Goal: Task Accomplishment & Management: Complete application form

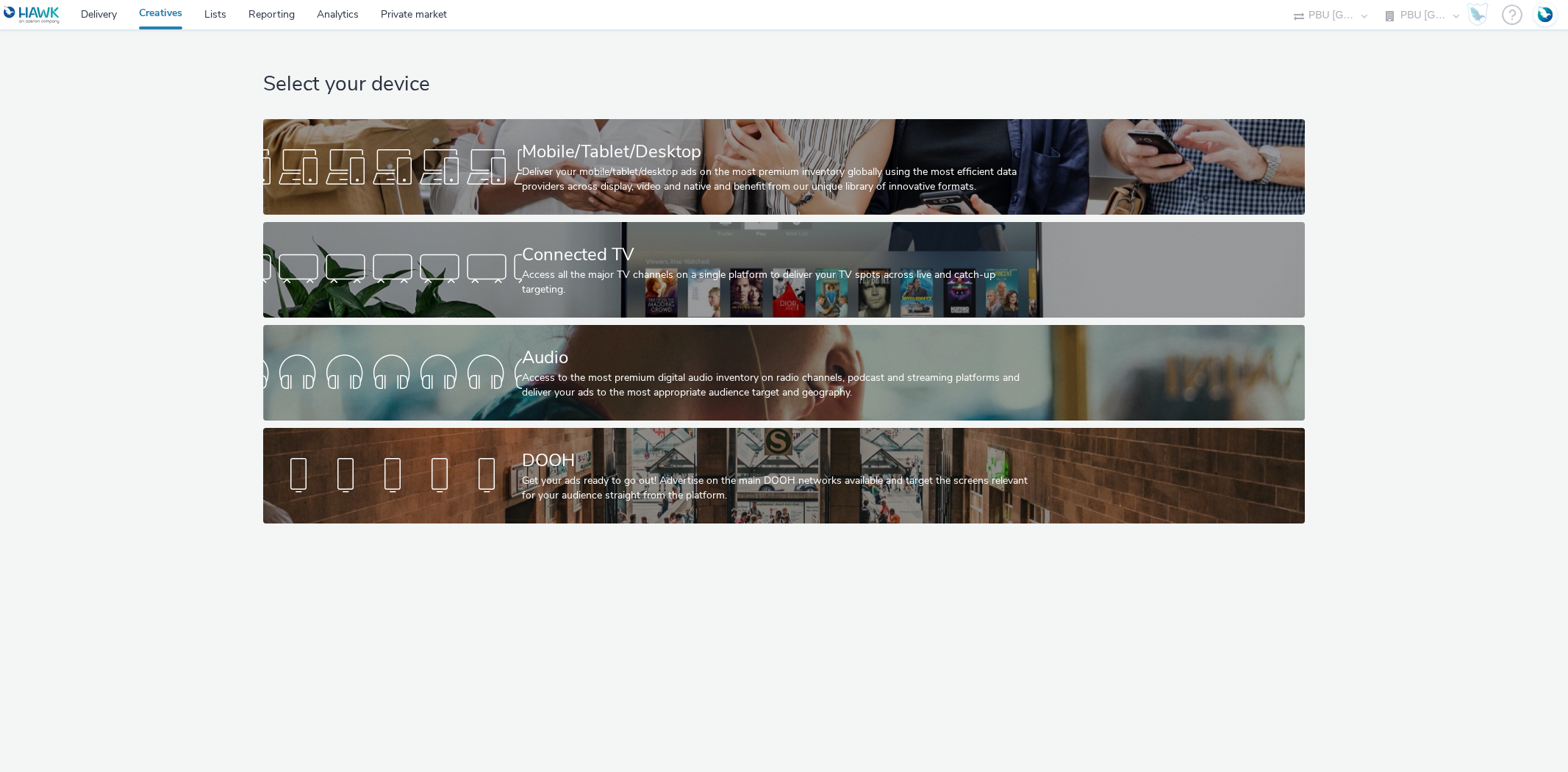
select select "38ed0f18-cbca-4106-be45-330e11e5f0af"
select select "f42c2087-8482-4af0-9099-e05519206007"
click at [108, 12] on link "Delivery" at bounding box center [98, 15] width 58 height 30
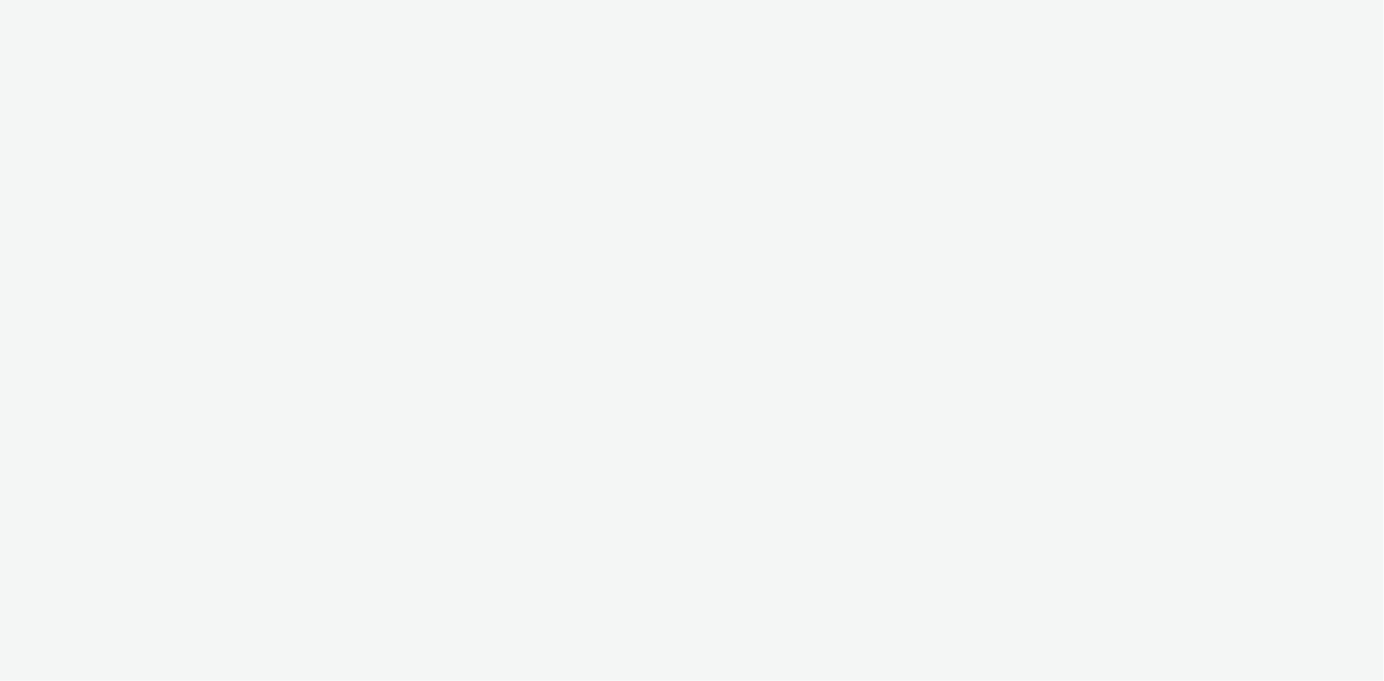
select select "08a58170-7f08-4922-abc8-b2d1eb407230"
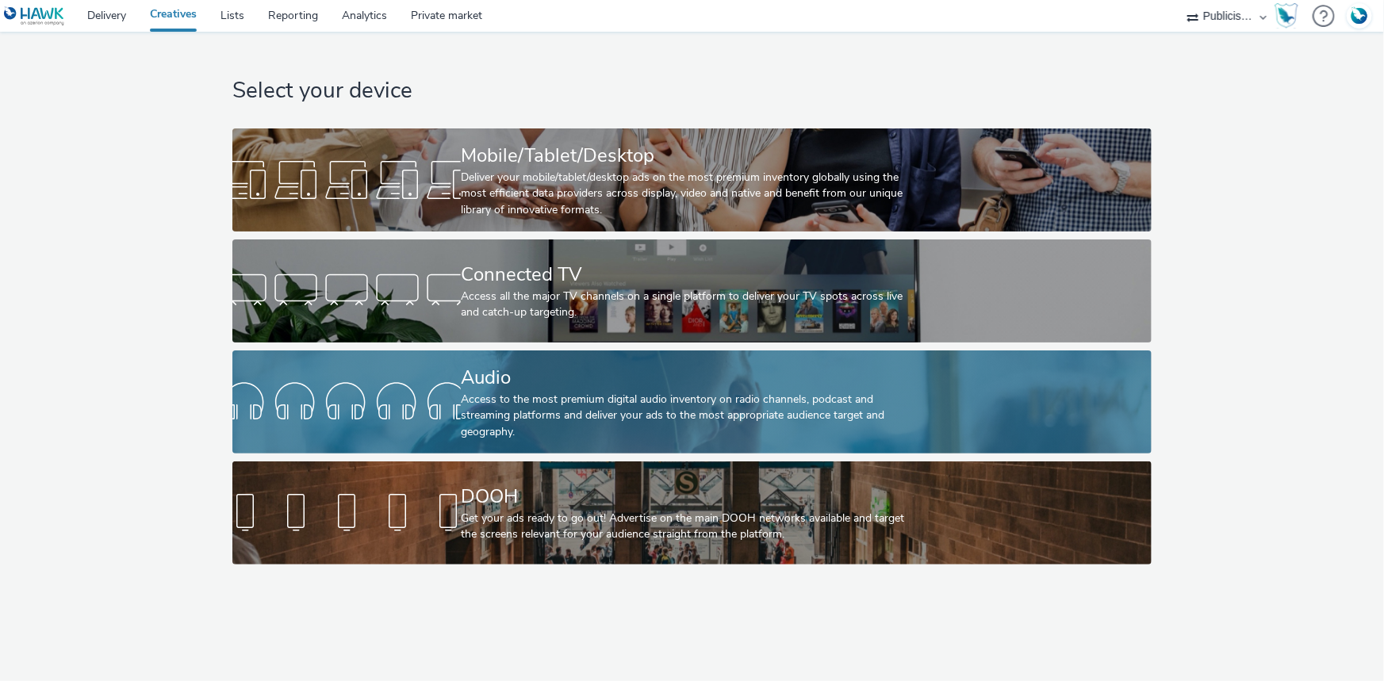
click at [562, 400] on div "Access to the most premium digital audio inventory on radio channels, podcast a…" at bounding box center [689, 416] width 456 height 48
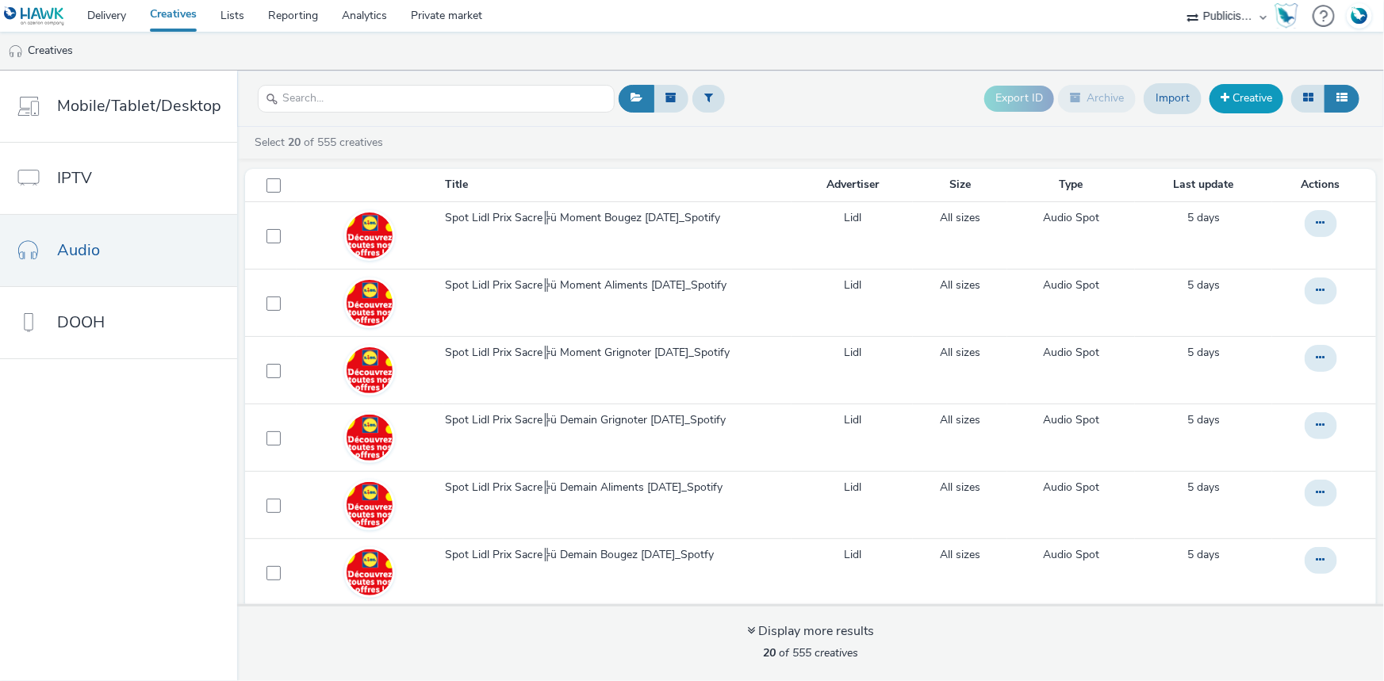
click at [1257, 94] on link "Creative" at bounding box center [1247, 98] width 74 height 29
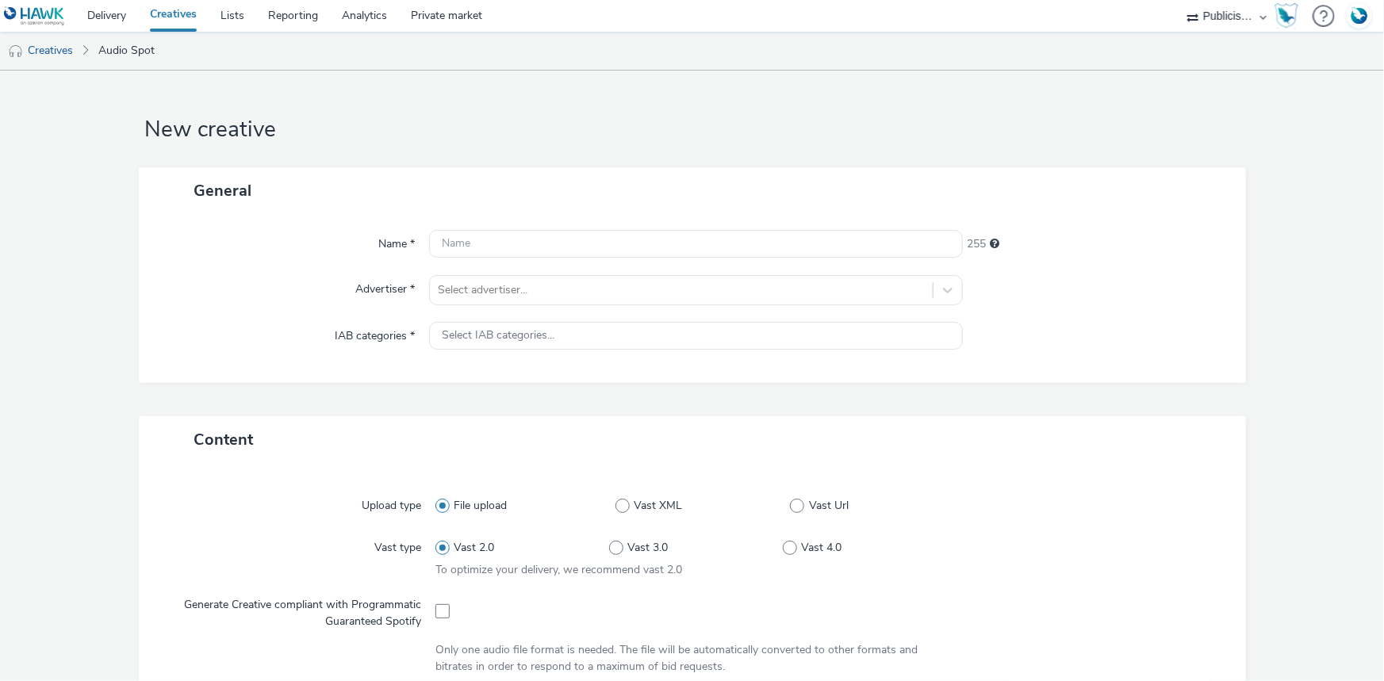
click at [190, 12] on link "Creatives" at bounding box center [173, 16] width 71 height 32
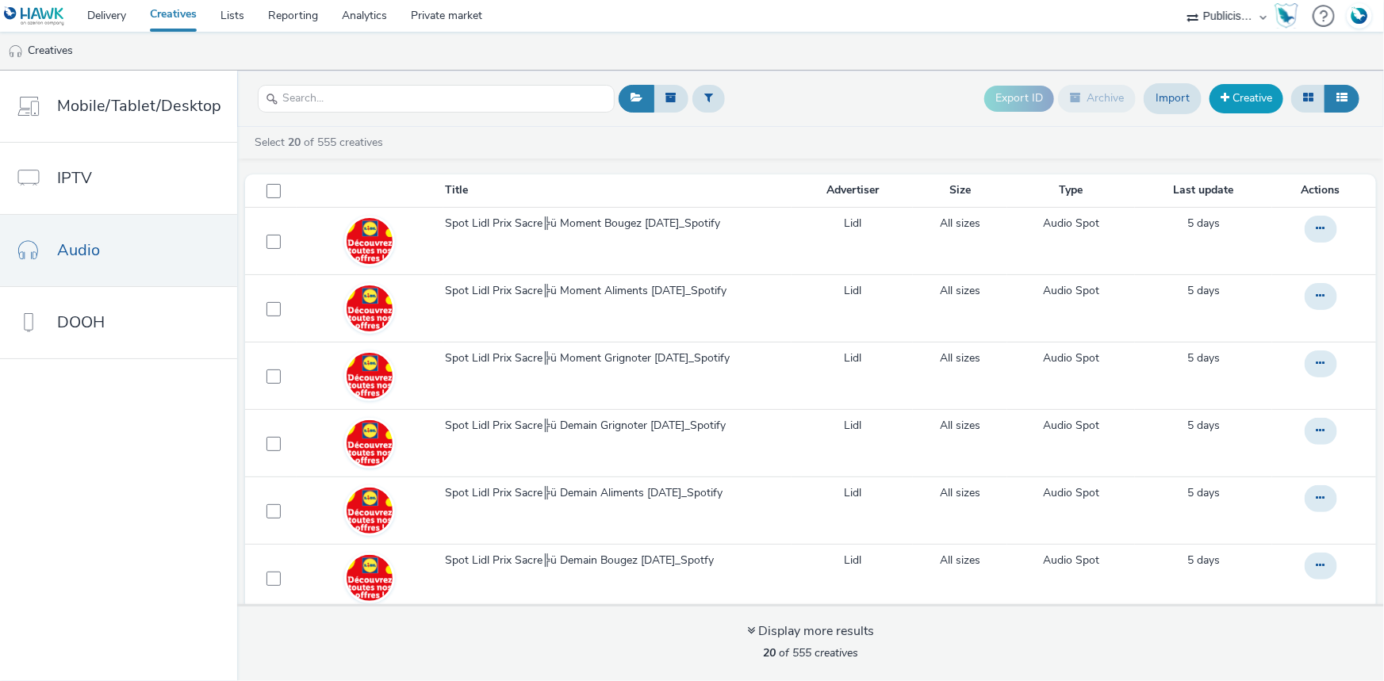
click at [1241, 94] on link "Creative" at bounding box center [1247, 98] width 74 height 29
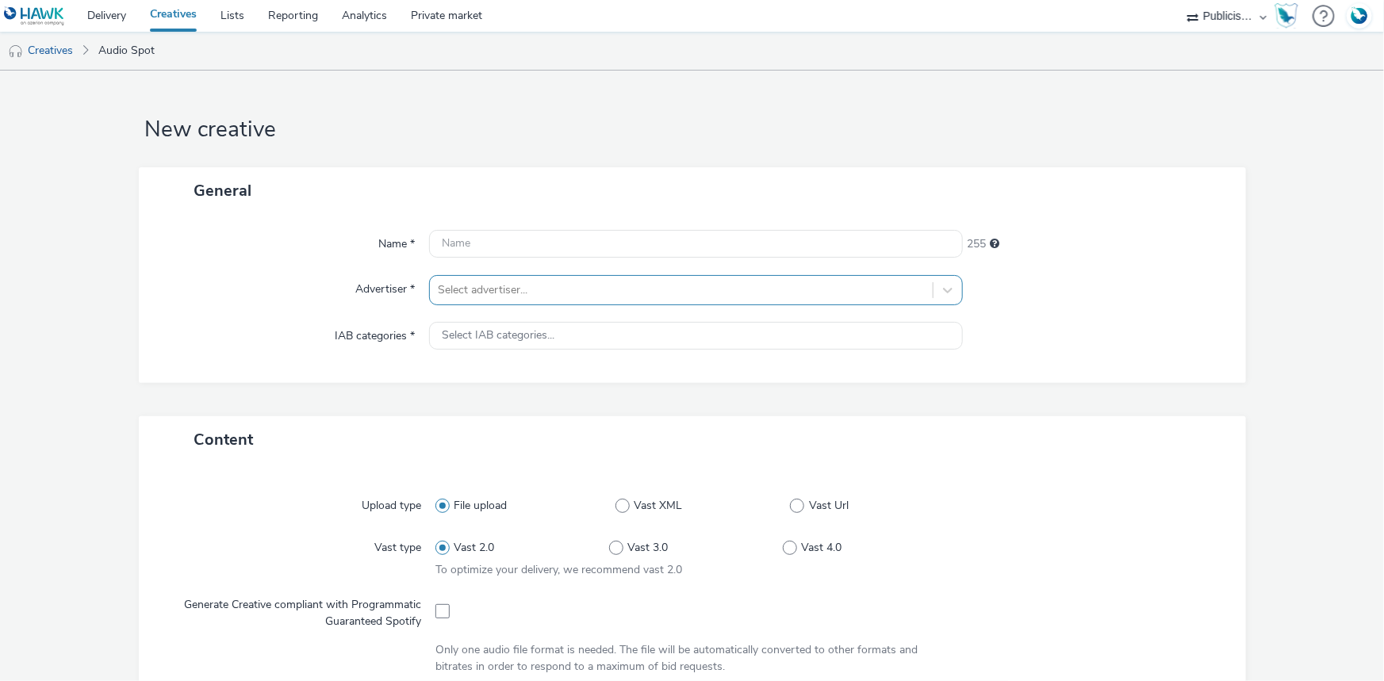
click at [536, 301] on div "Select advertiser..." at bounding box center [681, 290] width 503 height 25
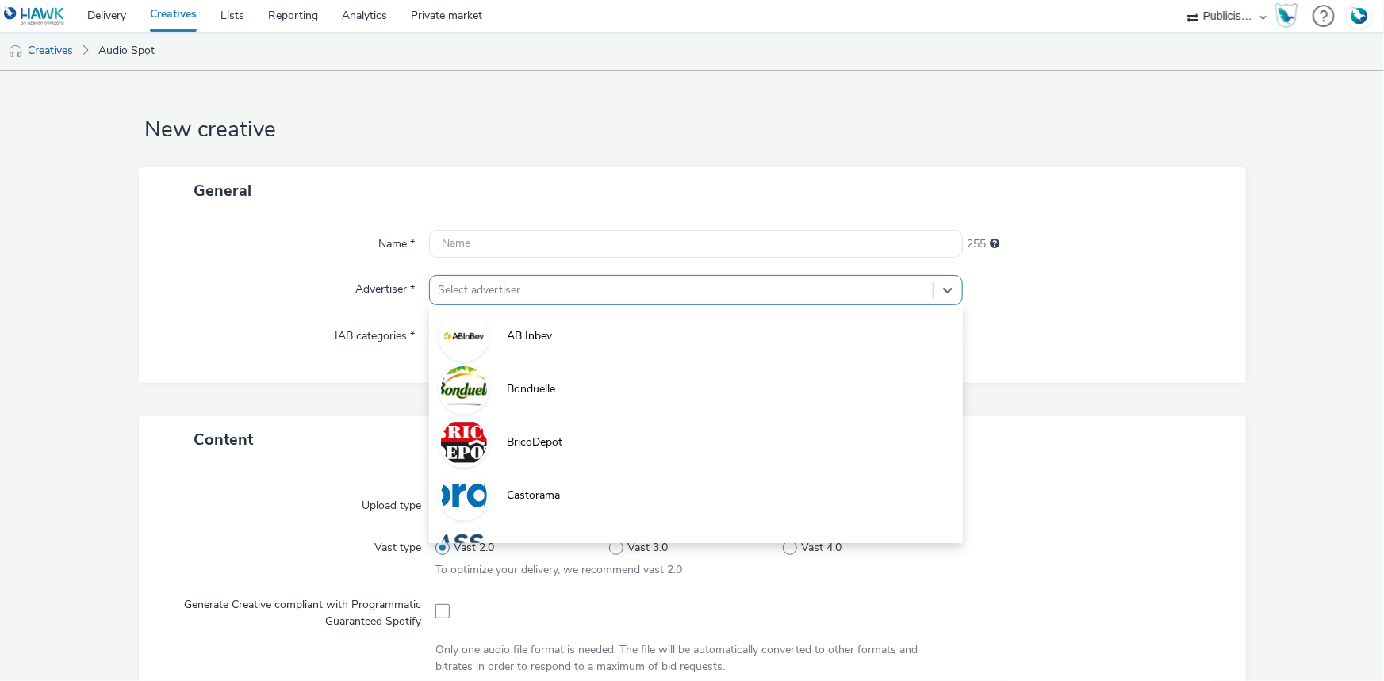
click at [1067, 293] on div at bounding box center [1096, 290] width 267 height 30
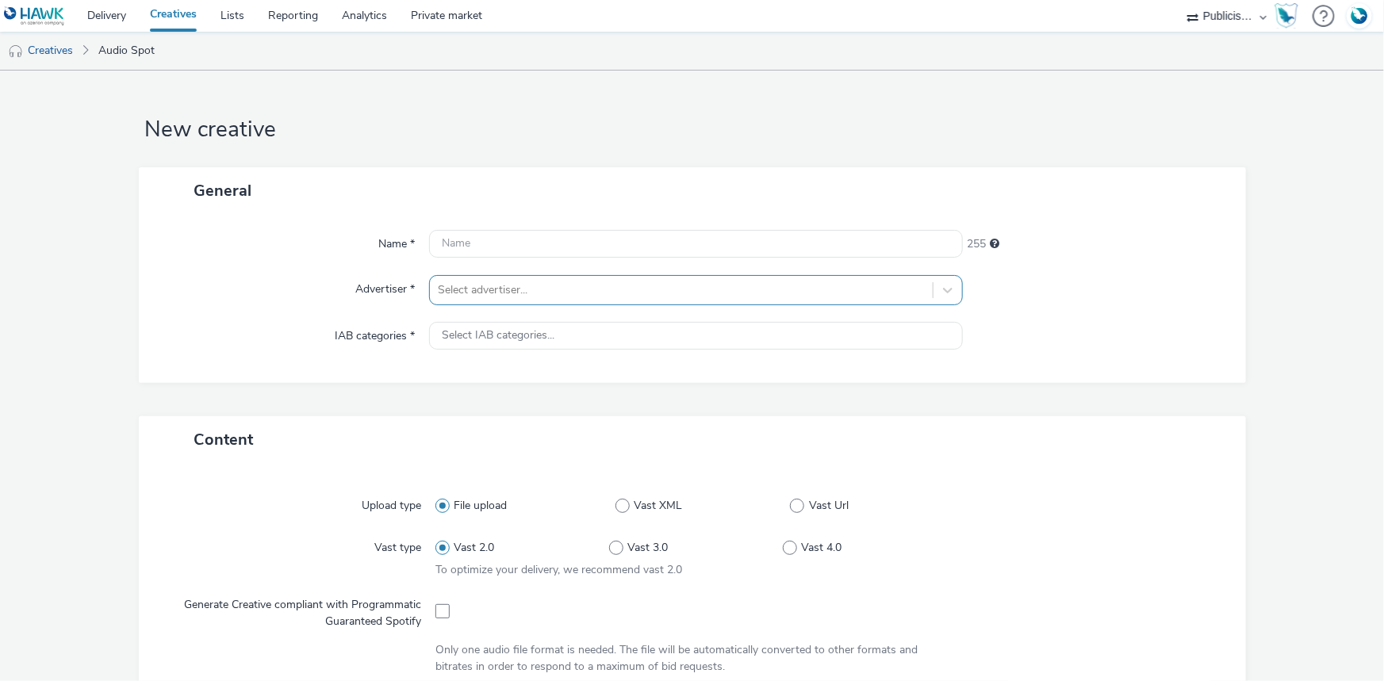
click at [572, 292] on div at bounding box center [681, 290] width 487 height 19
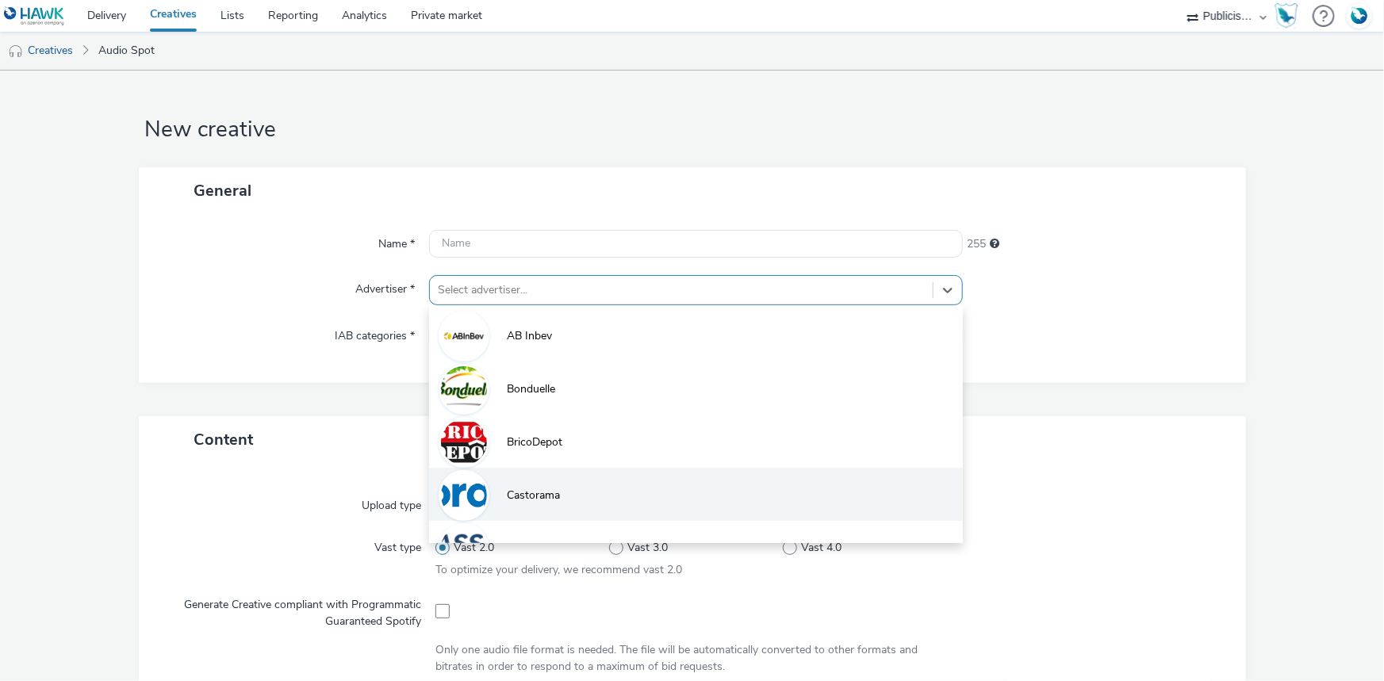
click at [558, 492] on li "Castorama" at bounding box center [696, 494] width 534 height 53
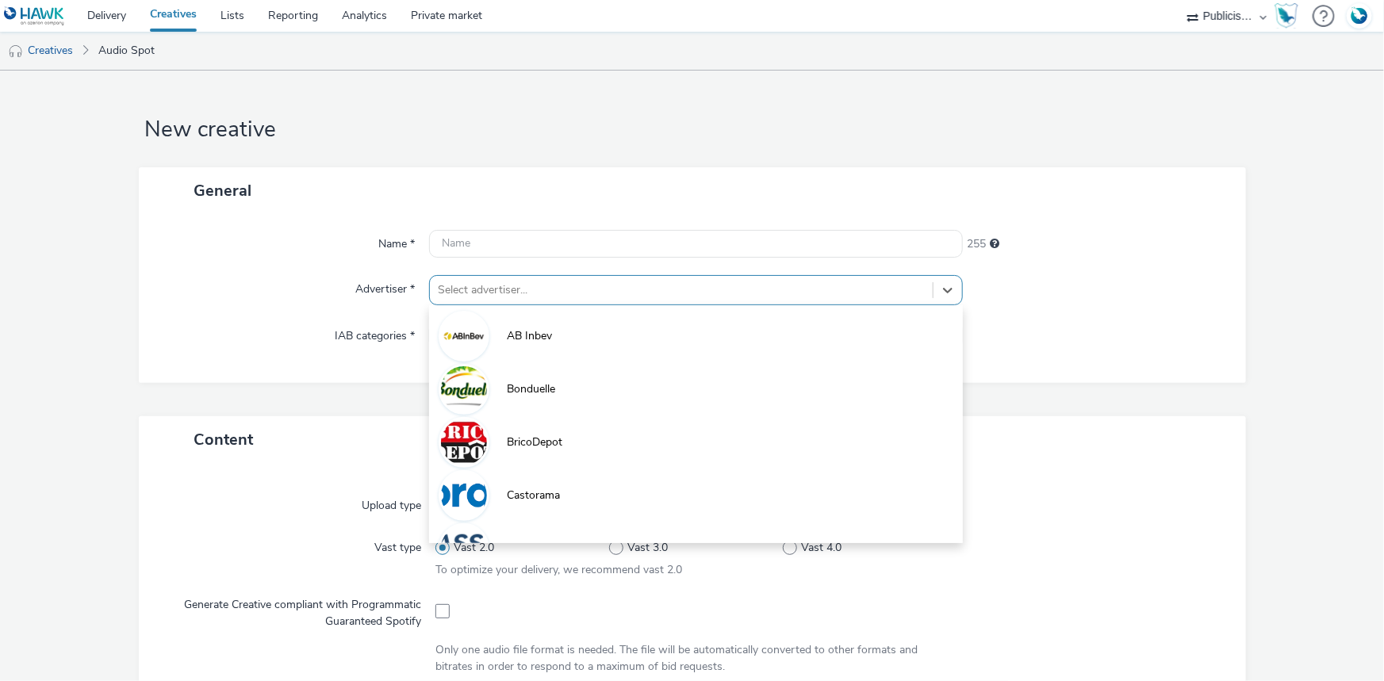
type input "[URL][DOMAIN_NAME]"
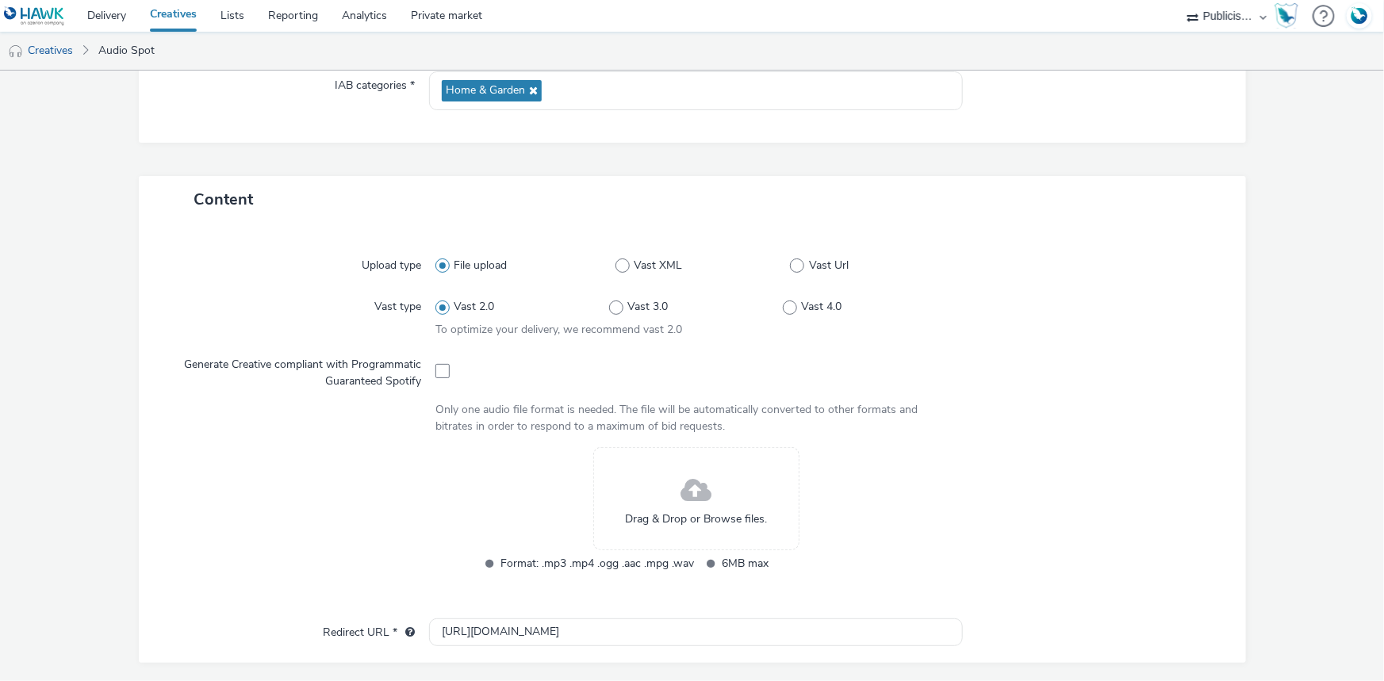
scroll to position [288, 0]
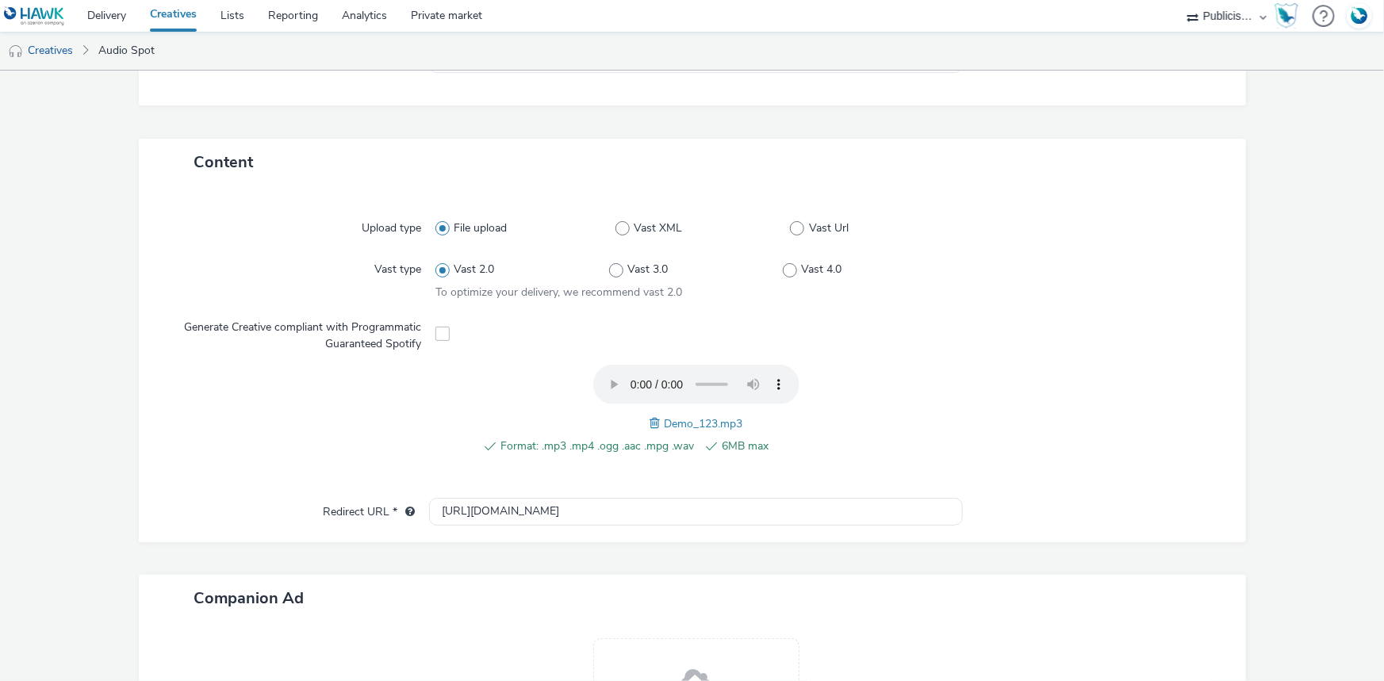
click at [676, 428] on span "Demo_123.mp3" at bounding box center [703, 423] width 79 height 15
copy span "Demo_123"
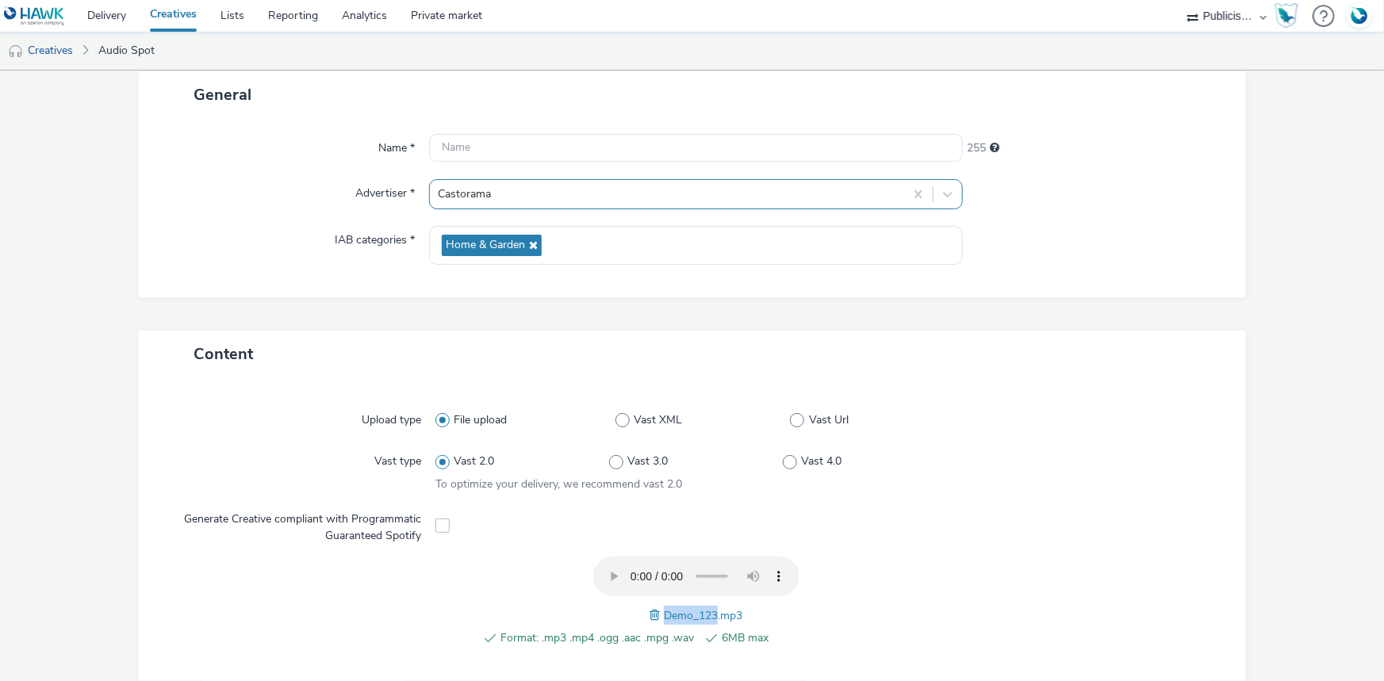
scroll to position [0, 0]
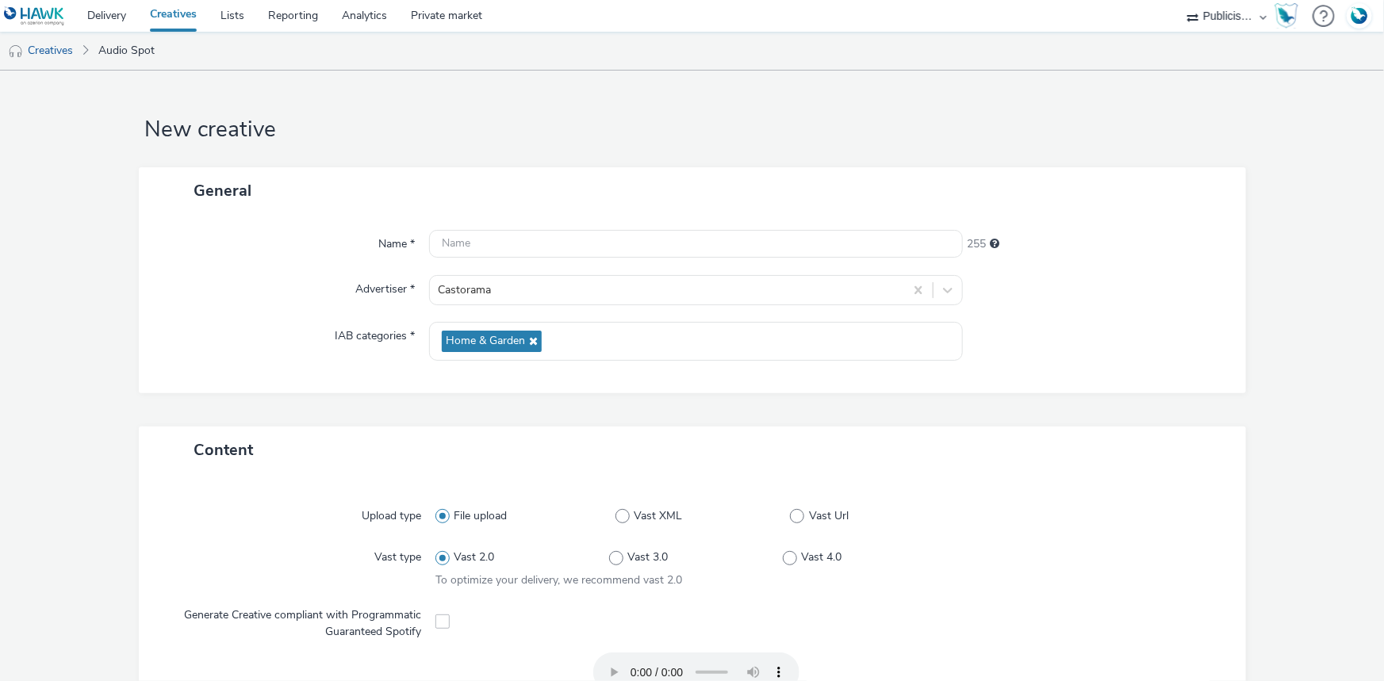
click at [424, 236] on div "Name *" at bounding box center [292, 244] width 275 height 29
click at [477, 243] on input "text" at bounding box center [696, 244] width 534 height 28
paste input "Demo_123"
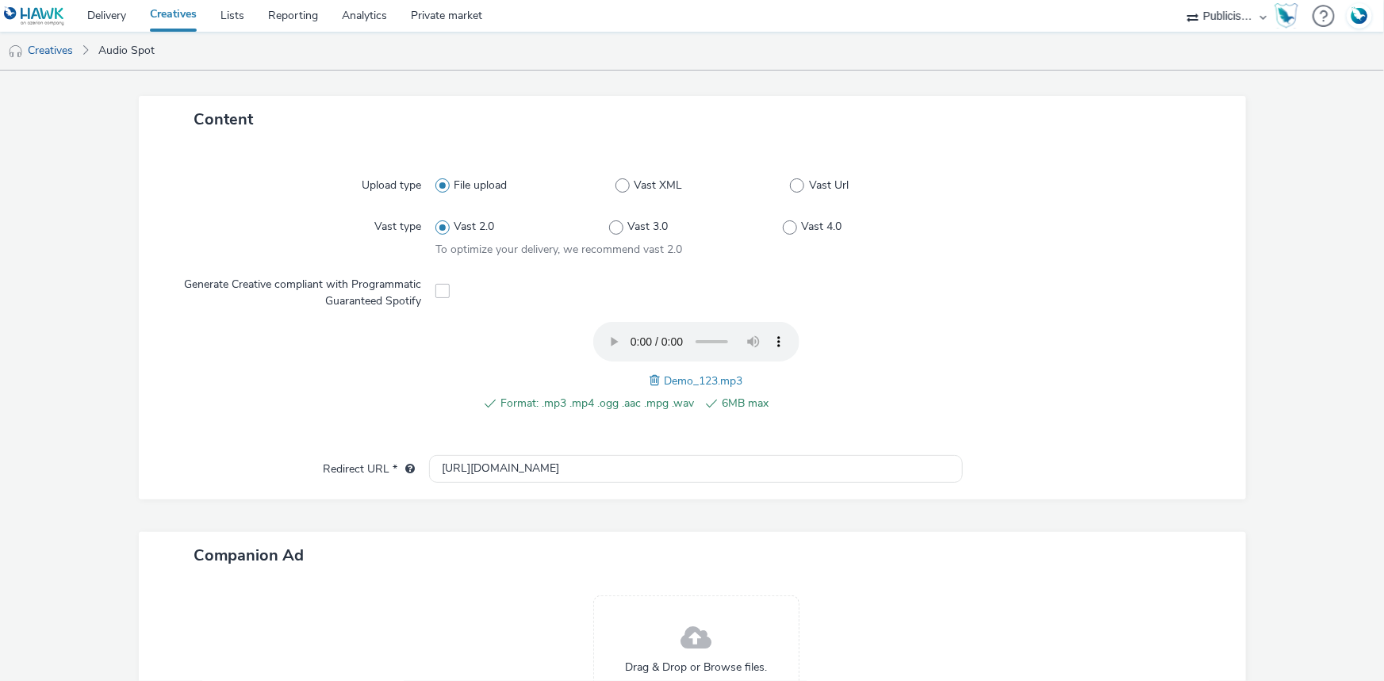
scroll to position [497, 0]
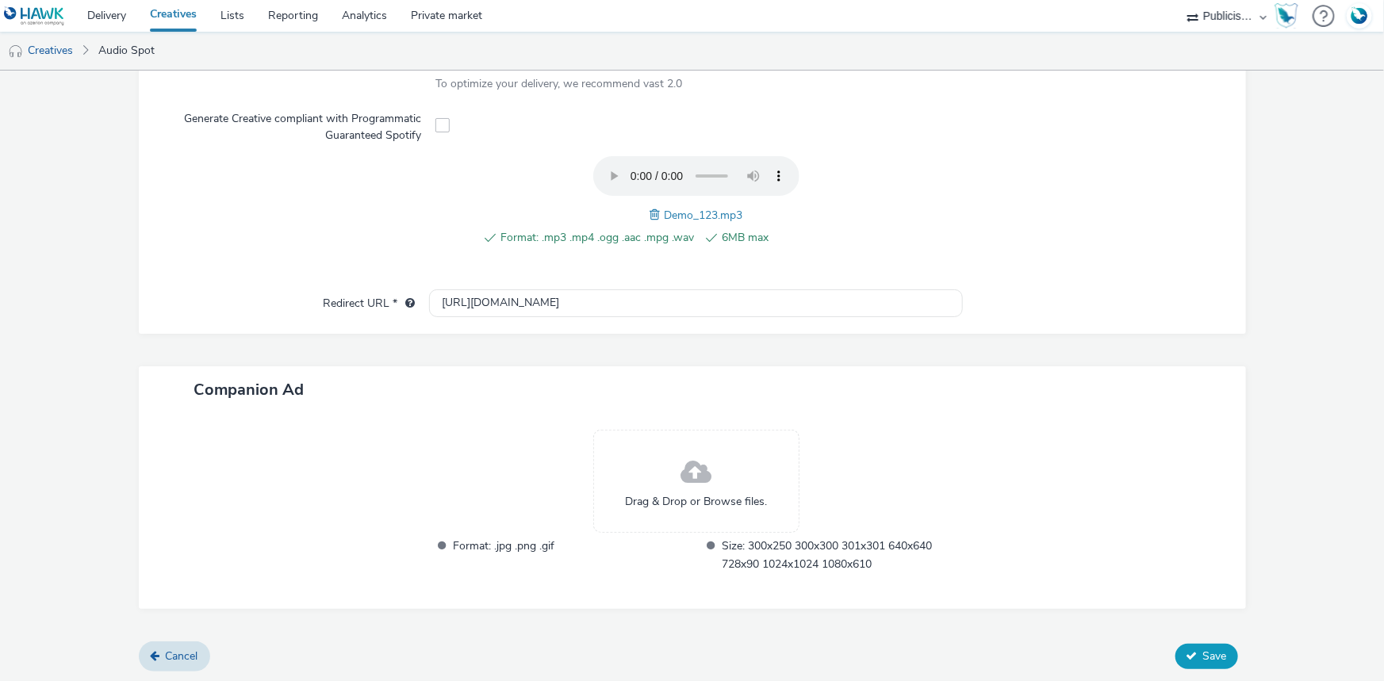
type input "Demo_123"
click at [1203, 654] on span "Save" at bounding box center [1215, 656] width 24 height 15
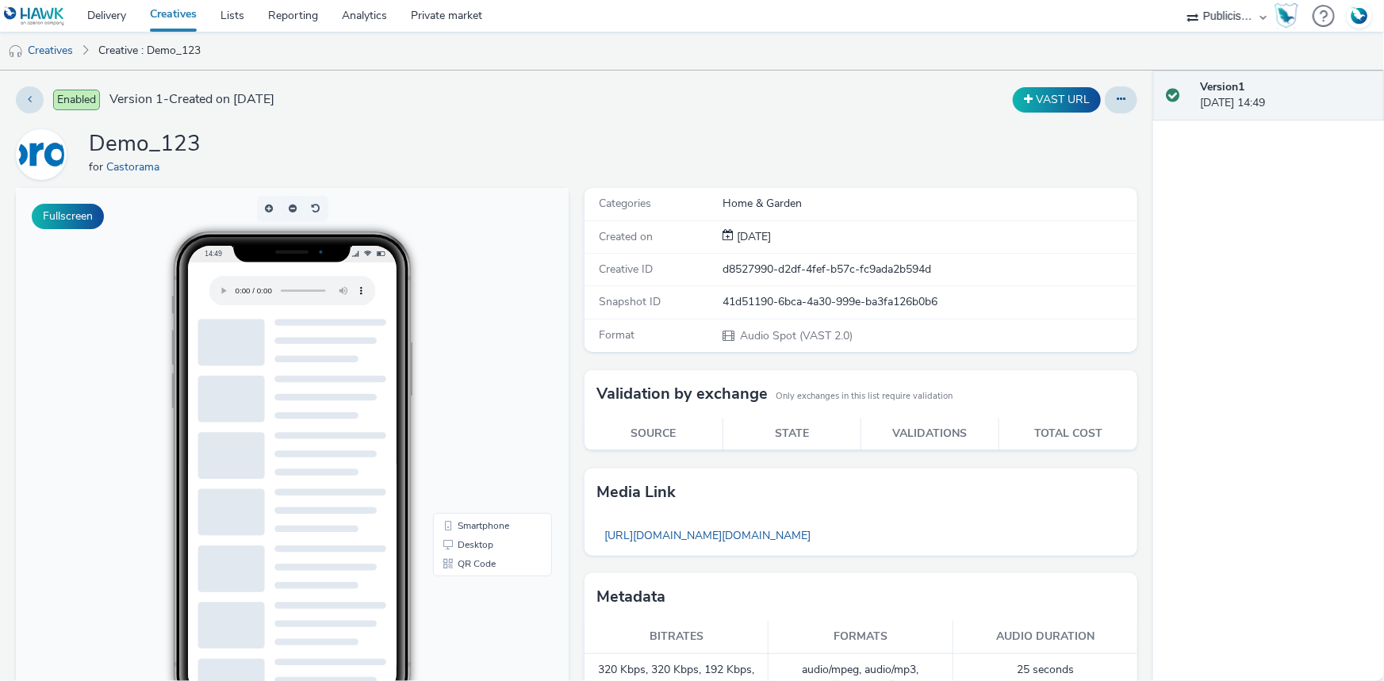
click at [120, 141] on h1 "Demo_123" at bounding box center [145, 144] width 112 height 30
click at [119, 140] on h1 "Demo_123" at bounding box center [145, 144] width 112 height 30
click at [1111, 106] on button at bounding box center [1121, 99] width 33 height 27
click at [1071, 125] on link "Edit" at bounding box center [1077, 132] width 119 height 32
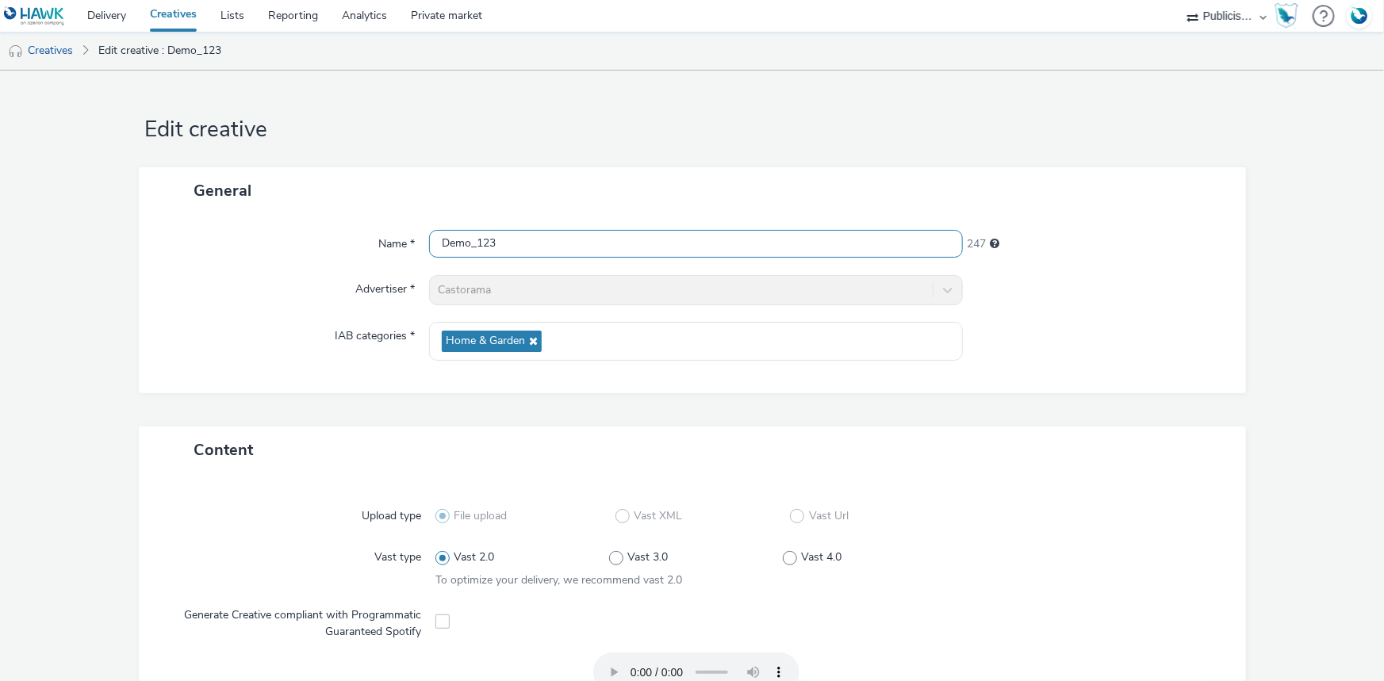
click at [597, 243] on input "Demo_123" at bounding box center [696, 244] width 534 height 28
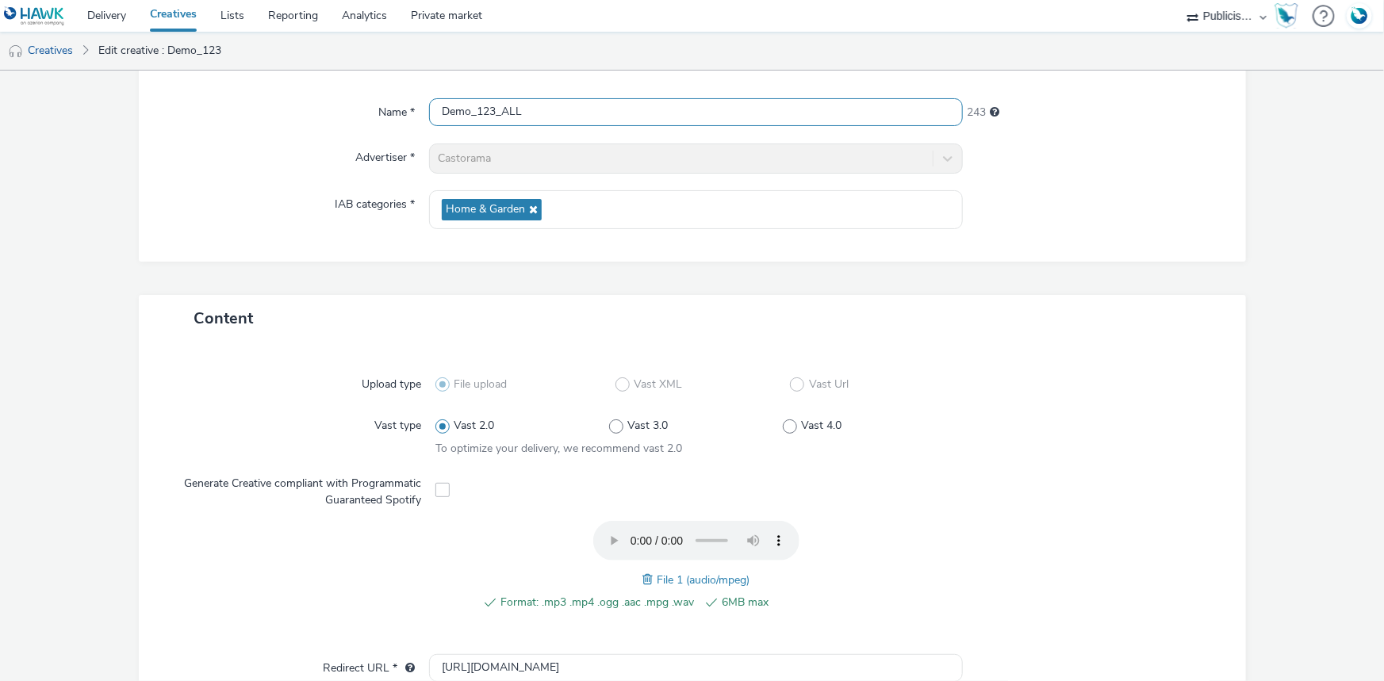
scroll to position [497, 0]
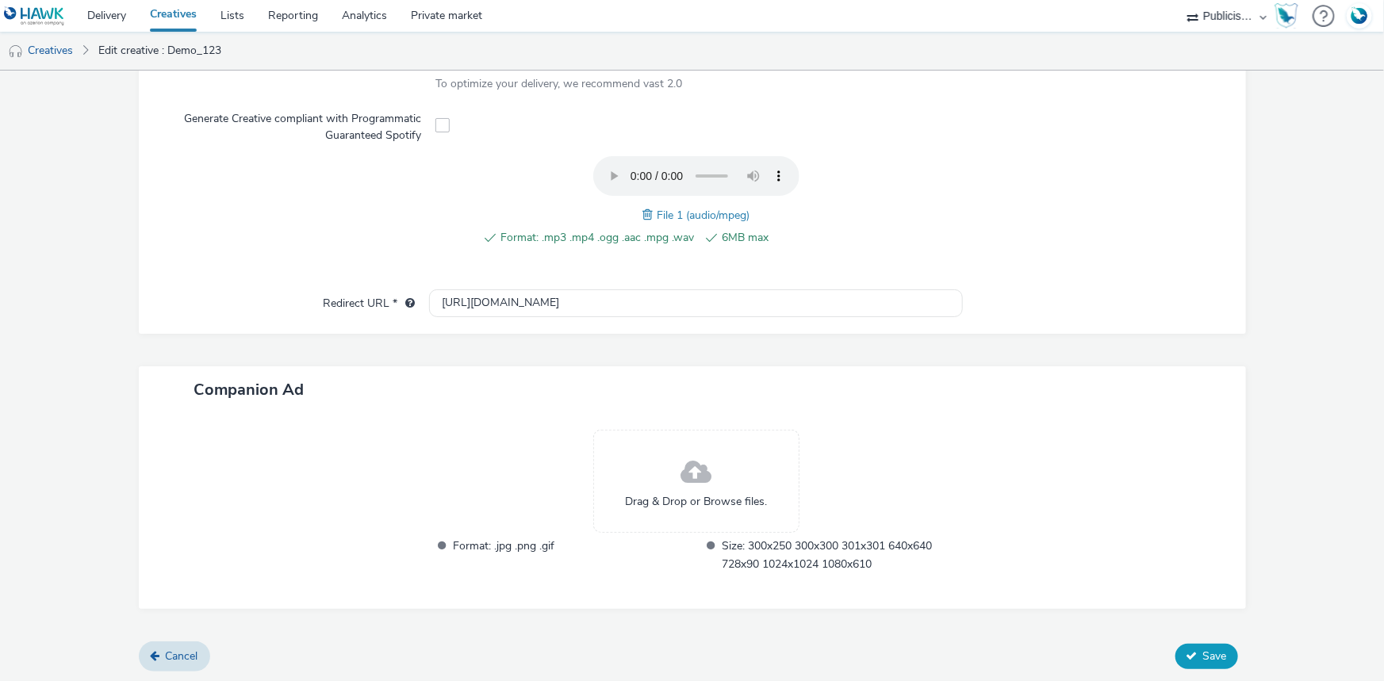
type input "Demo_123_ALL"
click at [1207, 650] on span "Save" at bounding box center [1215, 656] width 24 height 15
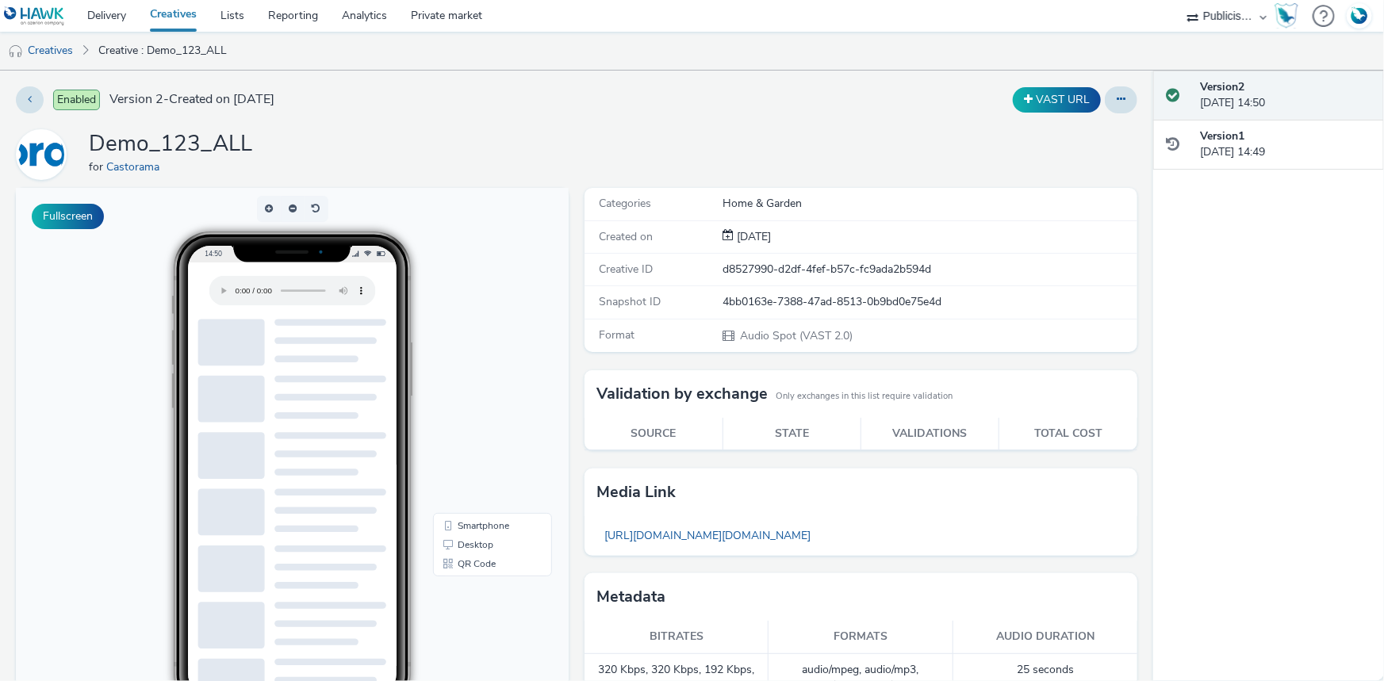
click at [188, 14] on link "Creatives" at bounding box center [173, 16] width 71 height 32
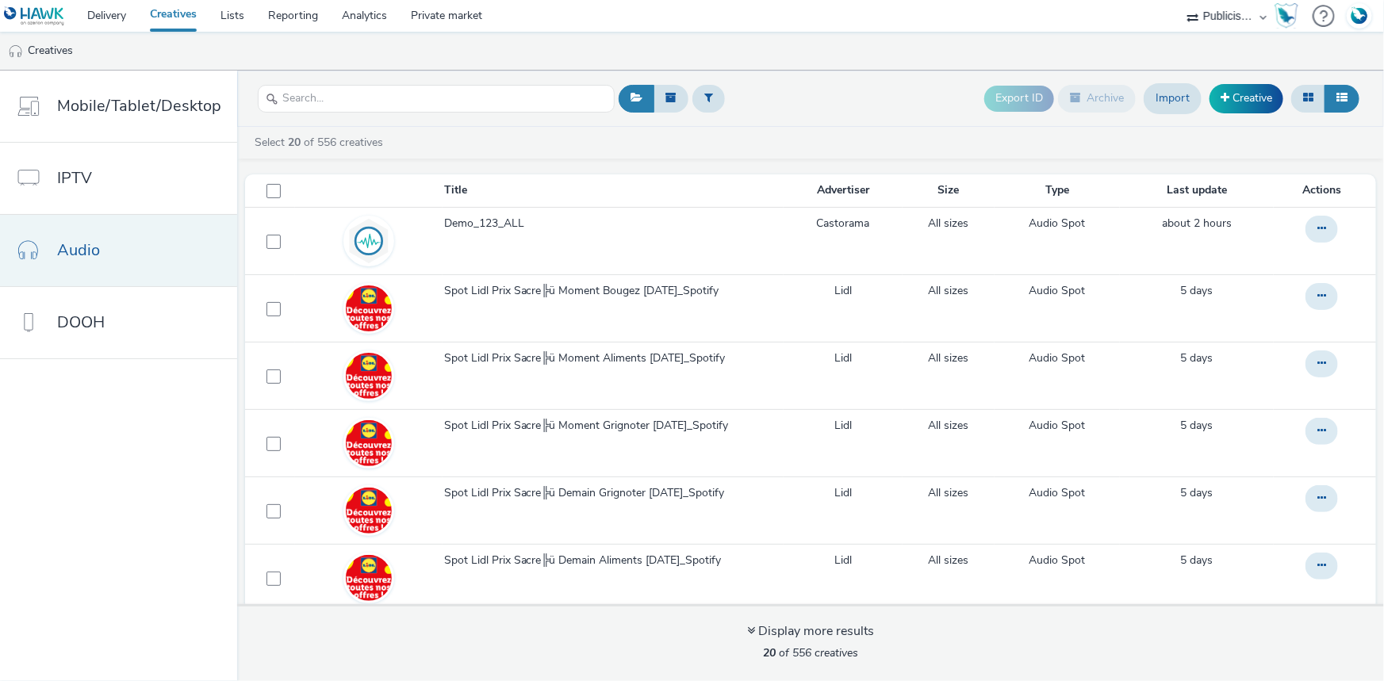
click at [92, 240] on span "Audio" at bounding box center [78, 250] width 43 height 23
click at [1264, 94] on link "Creative" at bounding box center [1247, 98] width 74 height 29
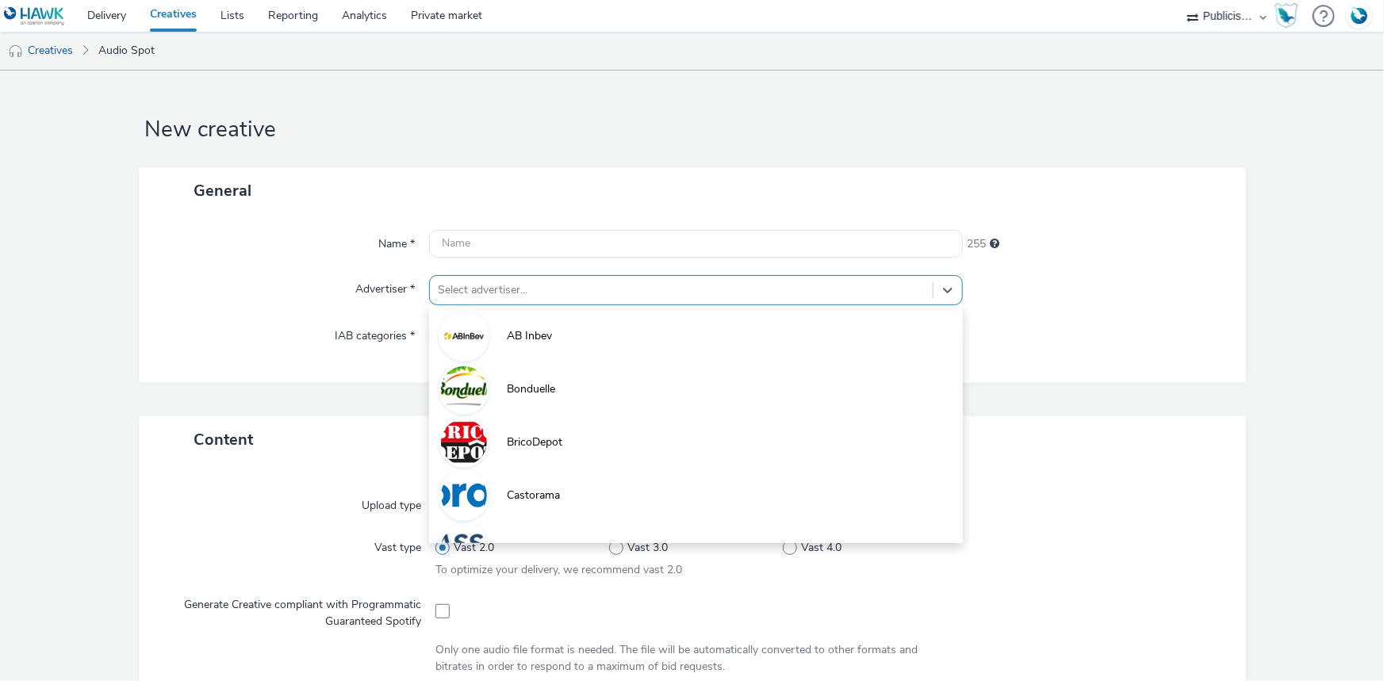
click at [466, 287] on div at bounding box center [681, 290] width 487 height 19
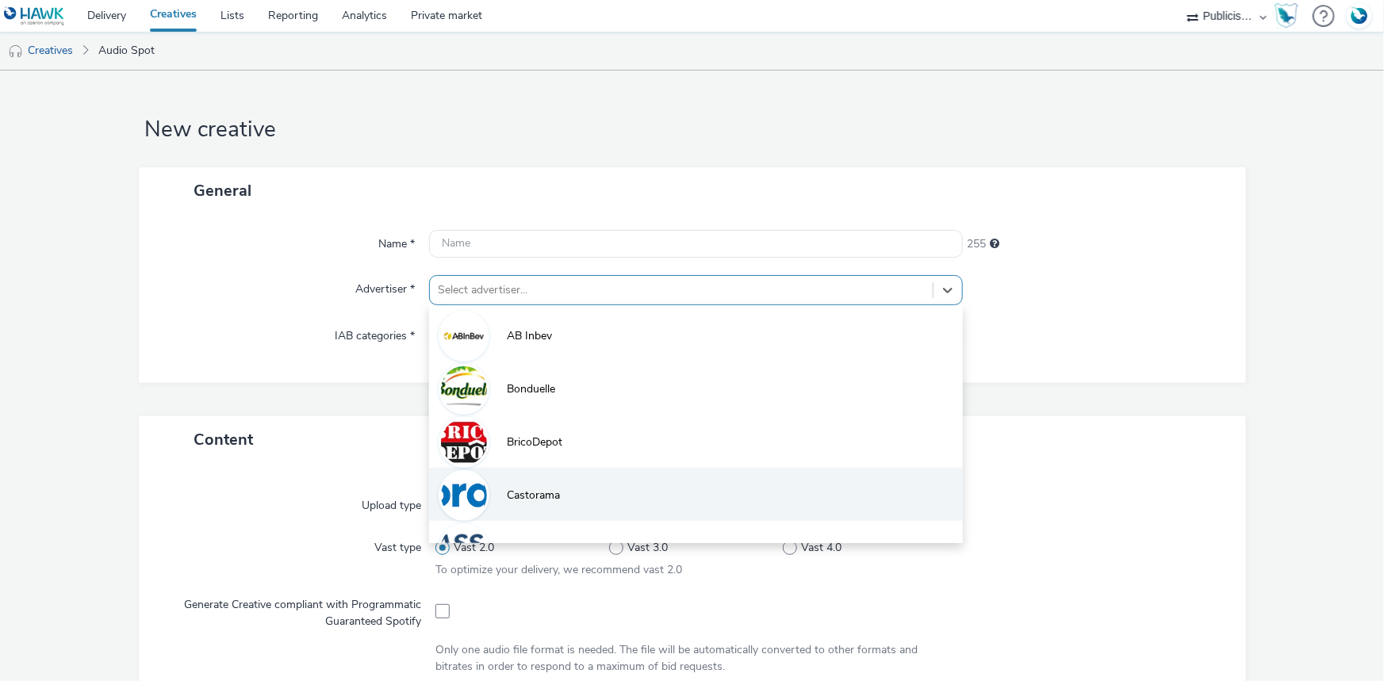
click at [492, 490] on li "Castorama" at bounding box center [696, 494] width 534 height 53
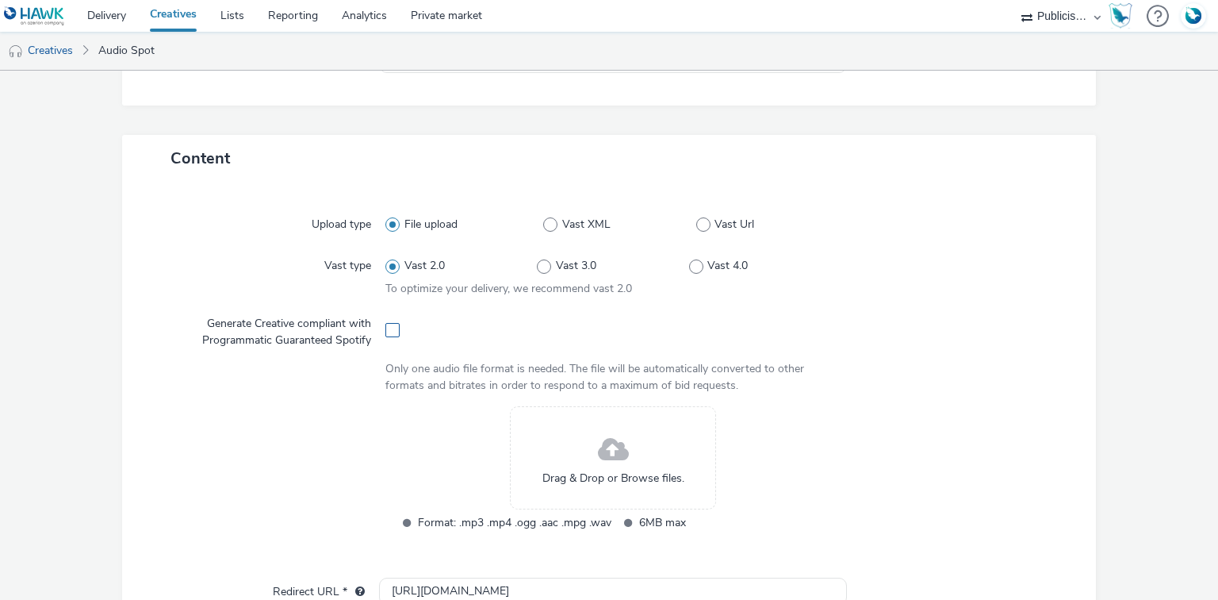
scroll to position [300, 0]
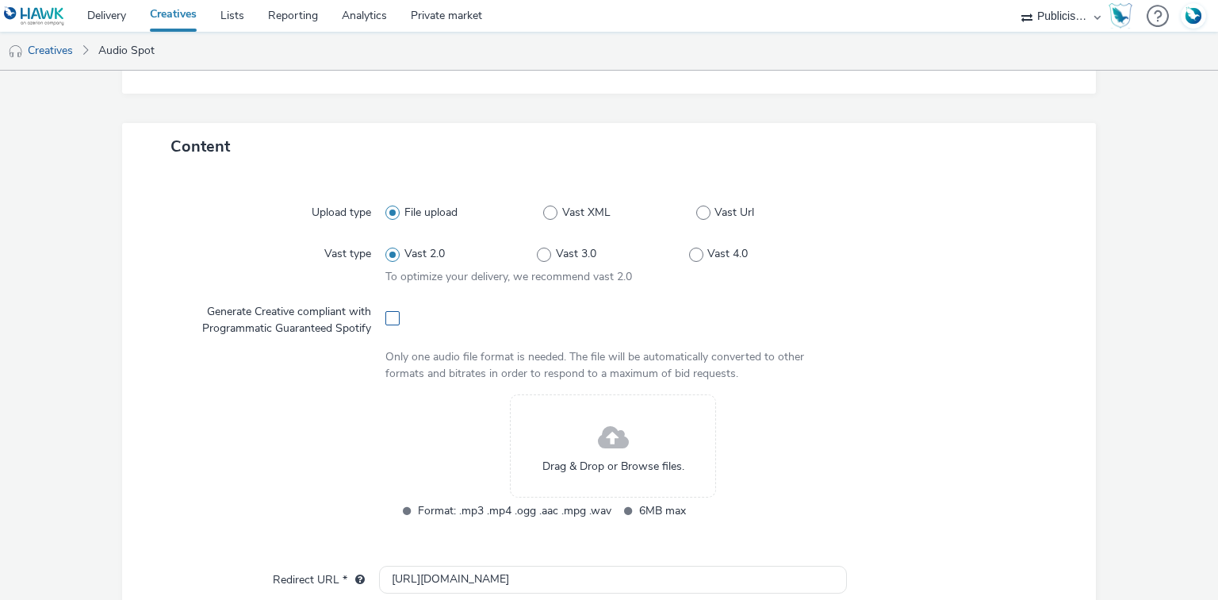
click at [389, 315] on span at bounding box center [392, 318] width 14 height 14
checkbox input "true"
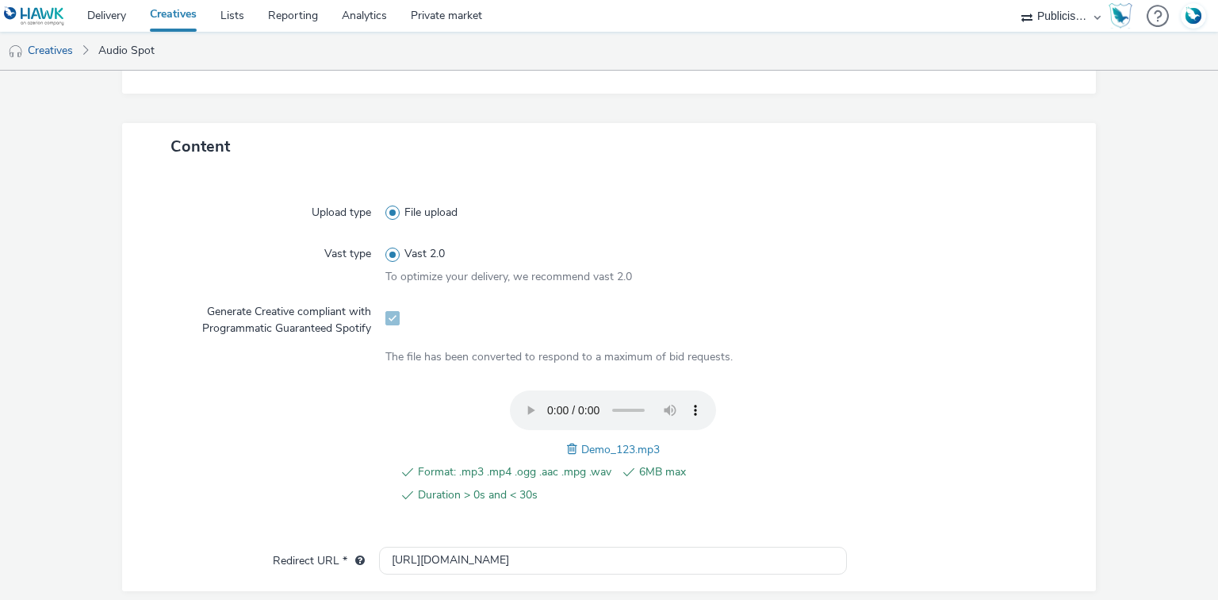
click at [593, 444] on span "Demo_123.mp3" at bounding box center [620, 449] width 79 height 15
copy span "Demo_123"
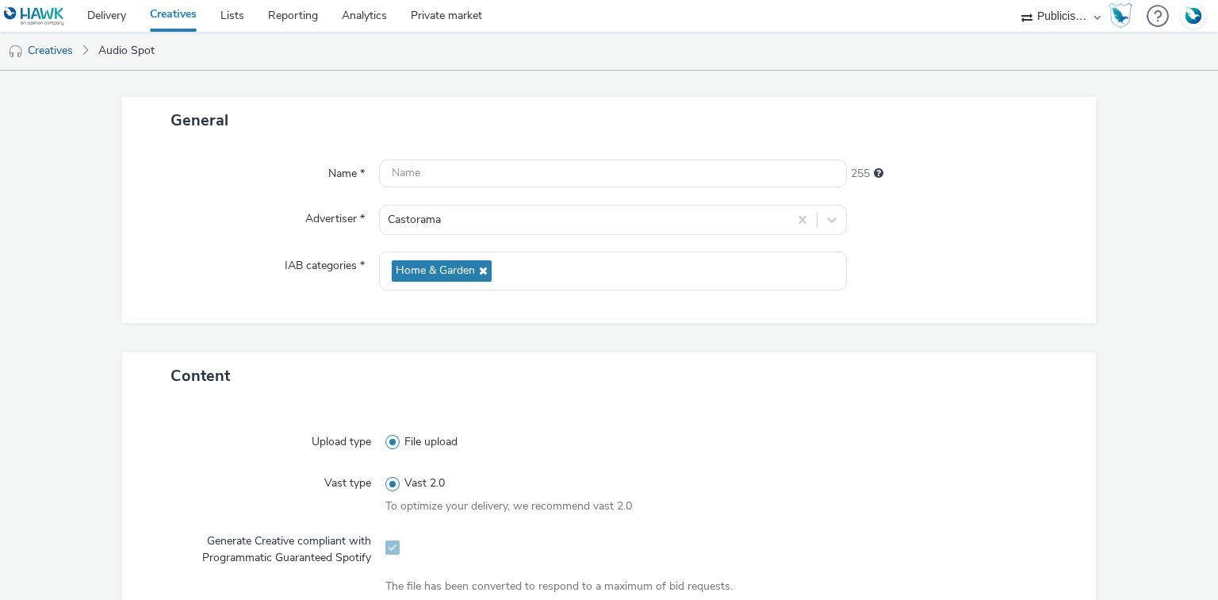
scroll to position [0, 0]
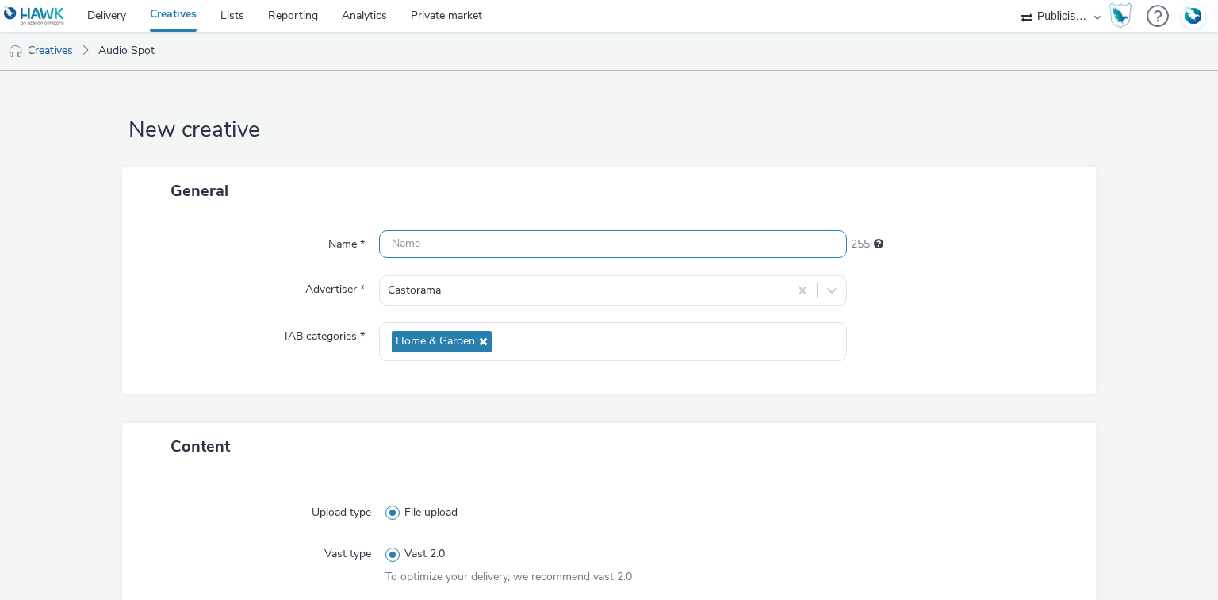
click at [393, 238] on input "text" at bounding box center [612, 244] width 467 height 28
paste input "Demo_123"
type input "Demo_123_SPOTIFY"
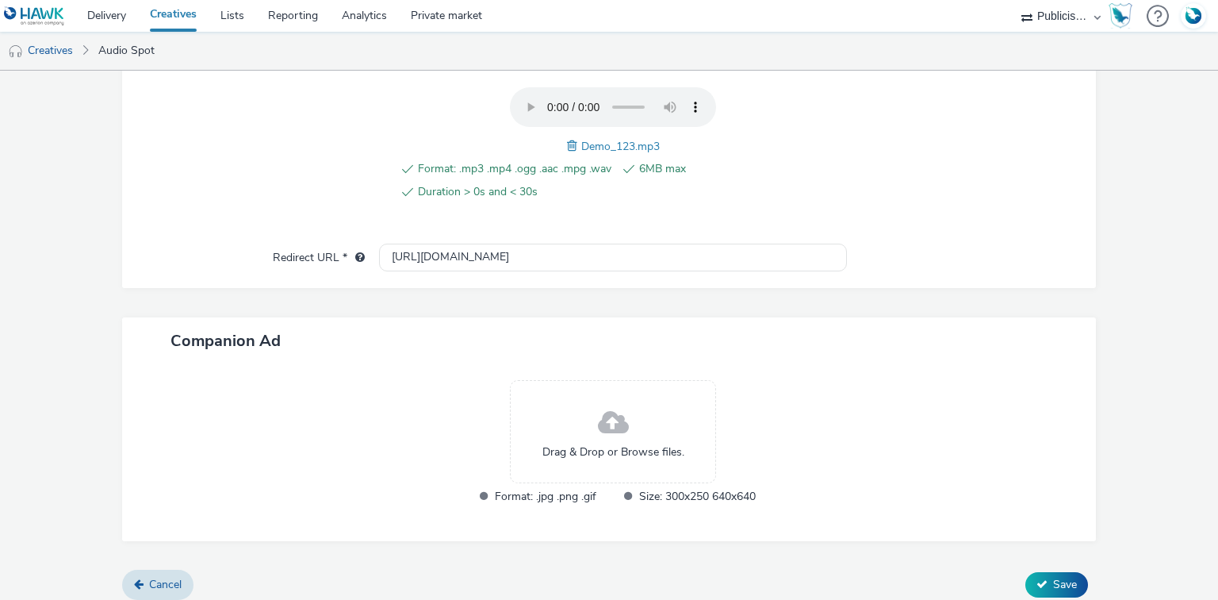
scroll to position [612, 0]
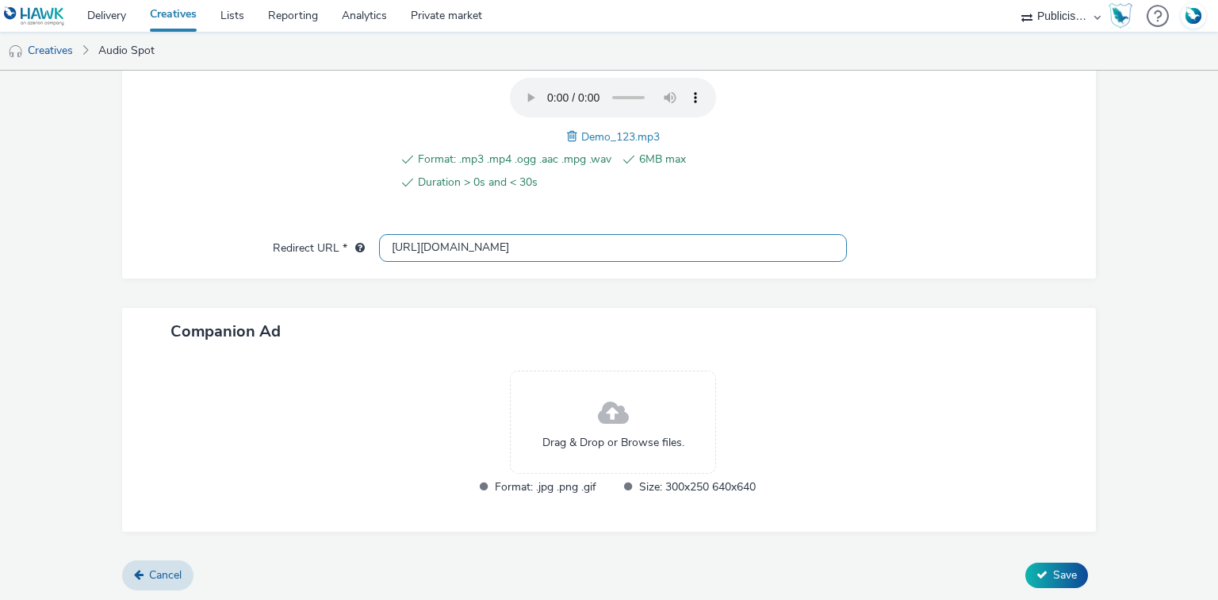
click at [419, 244] on input "[URL][DOMAIN_NAME]" at bounding box center [612, 248] width 467 height 28
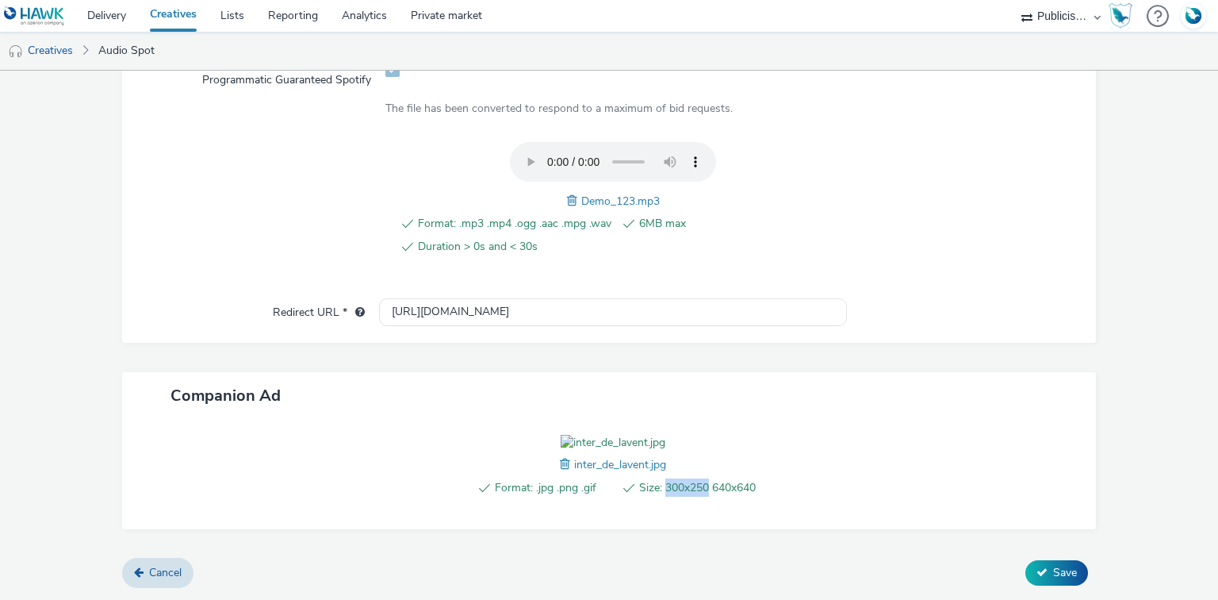
drag, startPoint x: 677, startPoint y: 511, endPoint x: 706, endPoint y: 507, distance: 28.8
click at [706, 497] on span "Size: 300x250 640x640" at bounding box center [697, 487] width 117 height 19
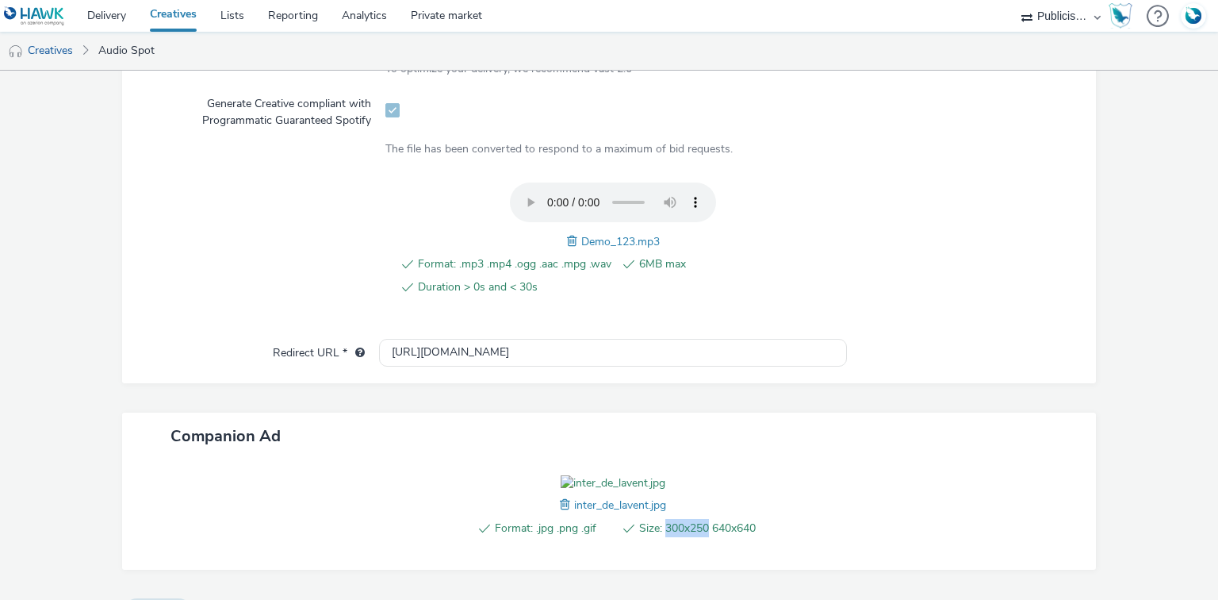
scroll to position [637, 0]
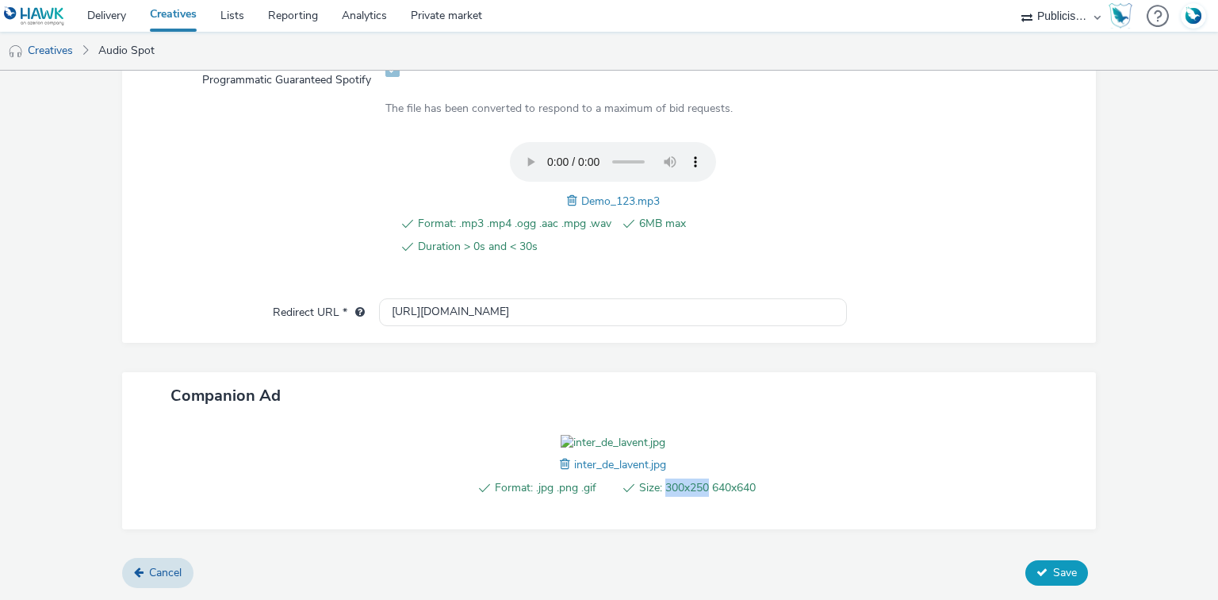
click at [1053, 573] on span "Save" at bounding box center [1065, 572] width 24 height 15
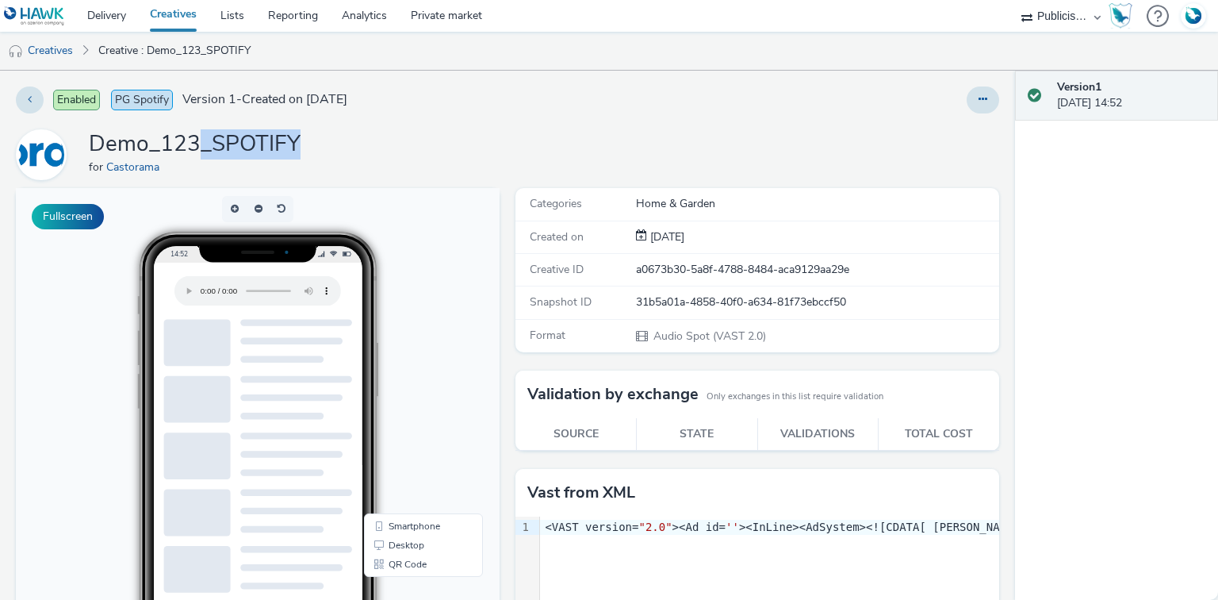
click at [298, 152] on h1 "Demo_123_SPOTIFY" at bounding box center [195, 144] width 212 height 30
click at [302, 152] on div "Demo_123_SPOTIFY for Castorama" at bounding box center [508, 154] width 984 height 51
drag, startPoint x: 311, startPoint y: 149, endPoint x: 195, endPoint y: 135, distance: 116.7
click at [195, 135] on div "Demo_123_SPOTIFY for Castorama" at bounding box center [508, 154] width 984 height 51
click at [163, 11] on link "Creatives" at bounding box center [173, 16] width 71 height 32
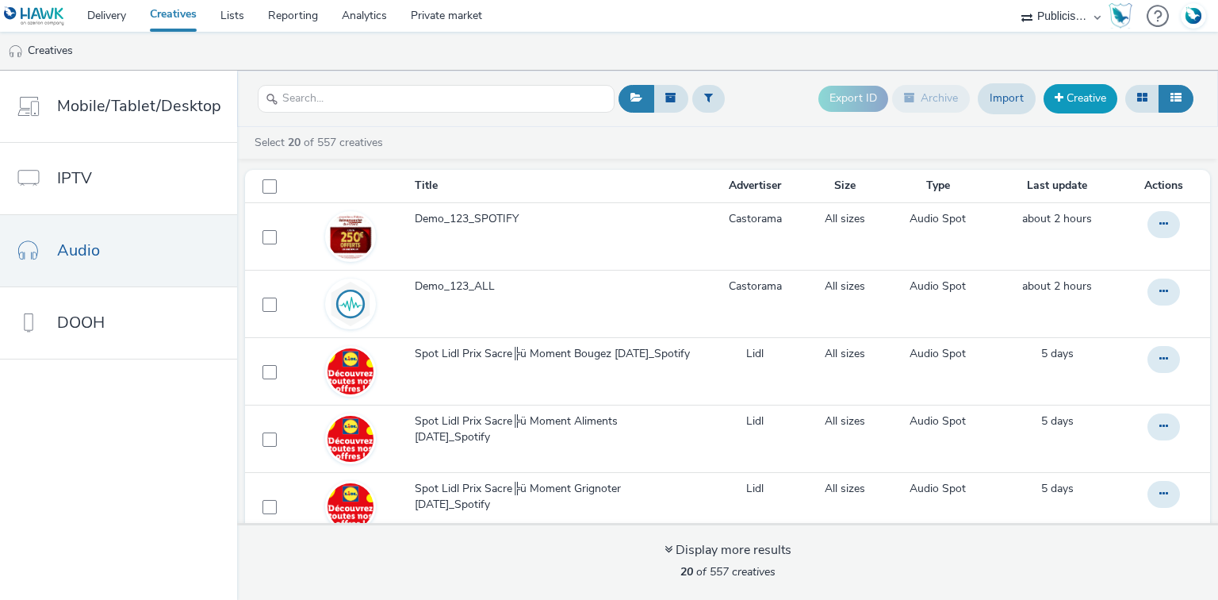
click at [1072, 98] on link "Creative" at bounding box center [1081, 98] width 74 height 29
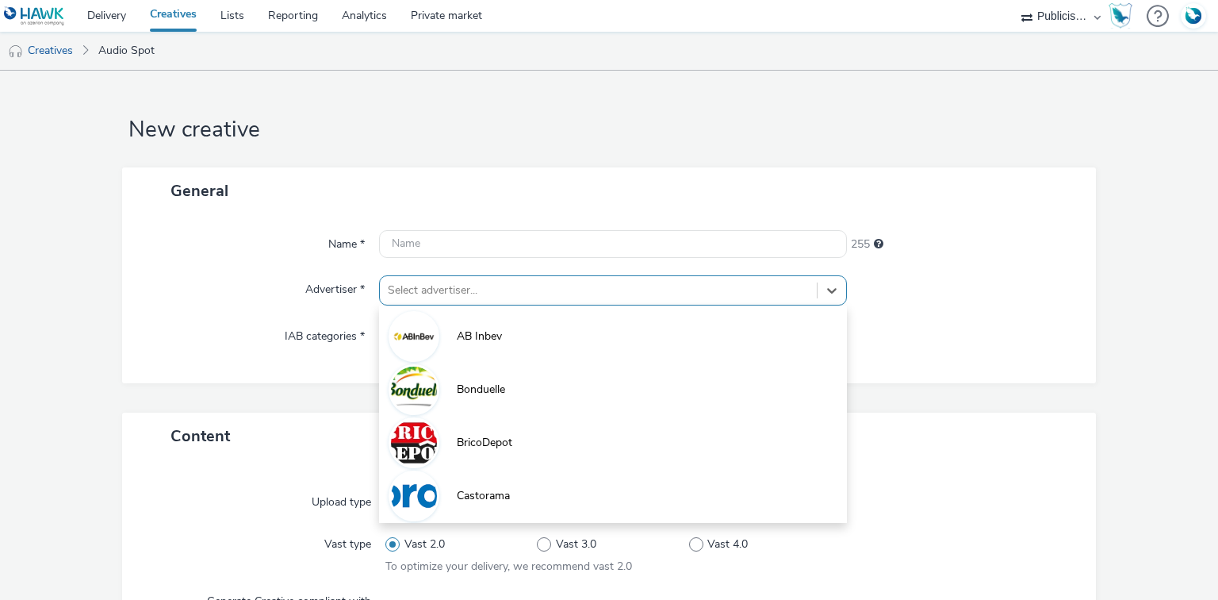
click at [402, 289] on div "Select advertiser..." at bounding box center [612, 290] width 467 height 30
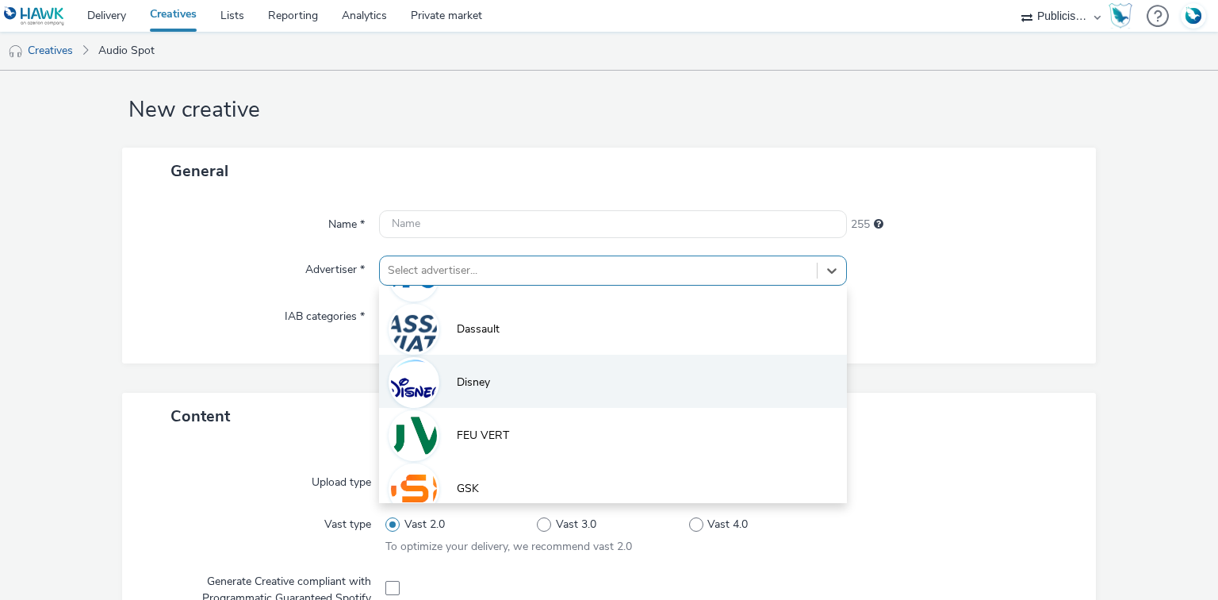
scroll to position [320, 0]
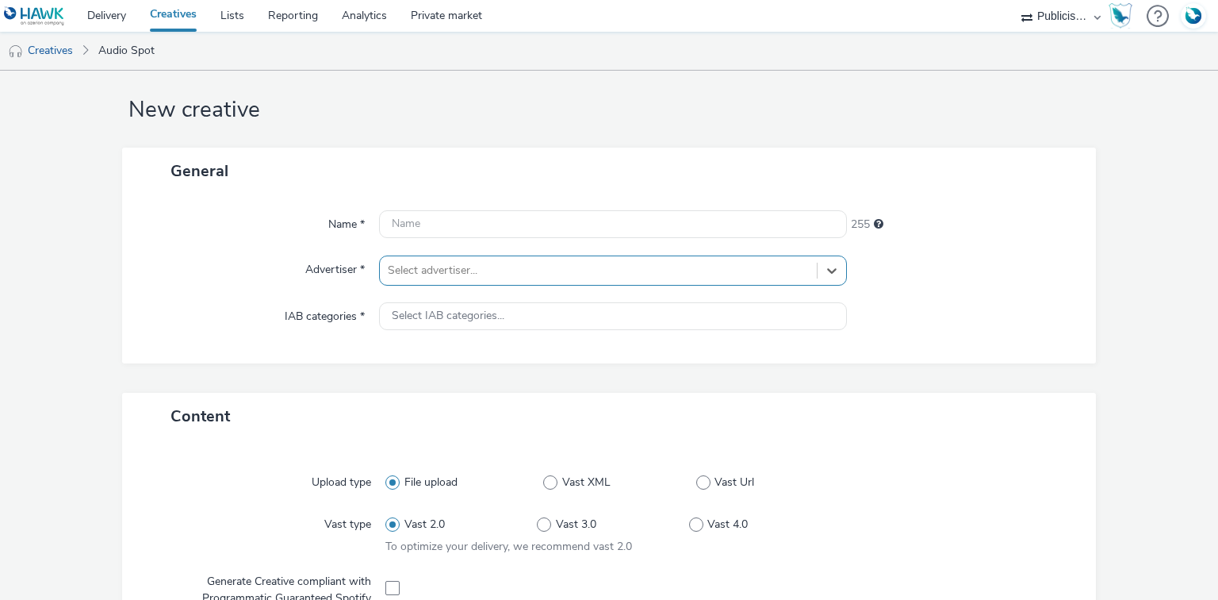
click at [183, 10] on link "Creatives" at bounding box center [173, 16] width 71 height 32
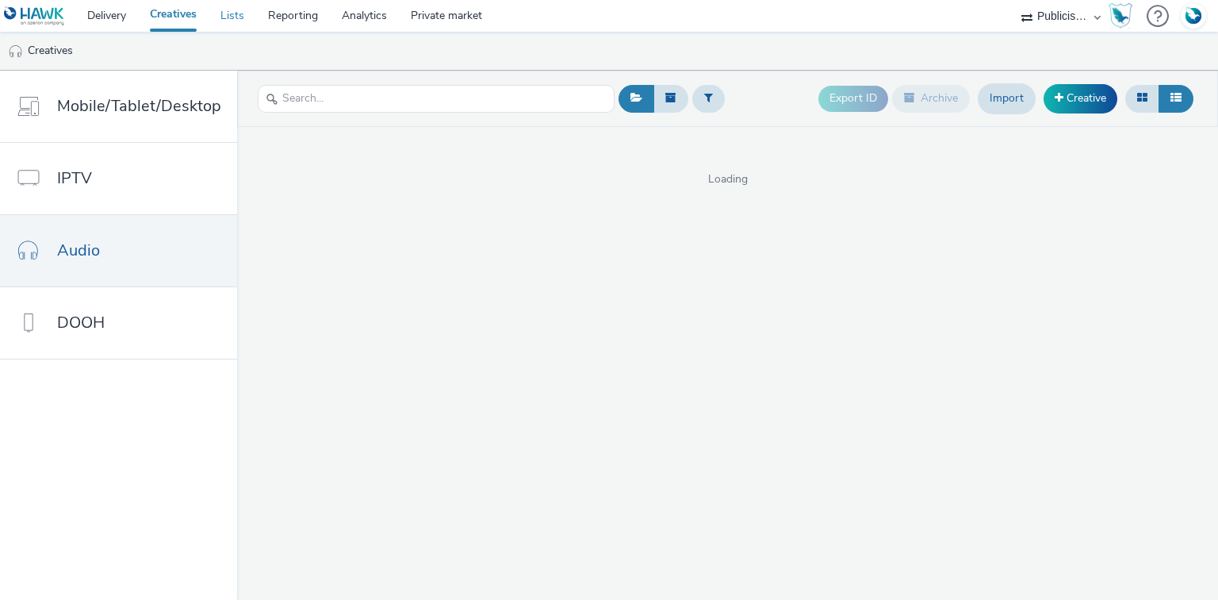
click at [232, 10] on link "Lists" at bounding box center [233, 16] width 48 height 32
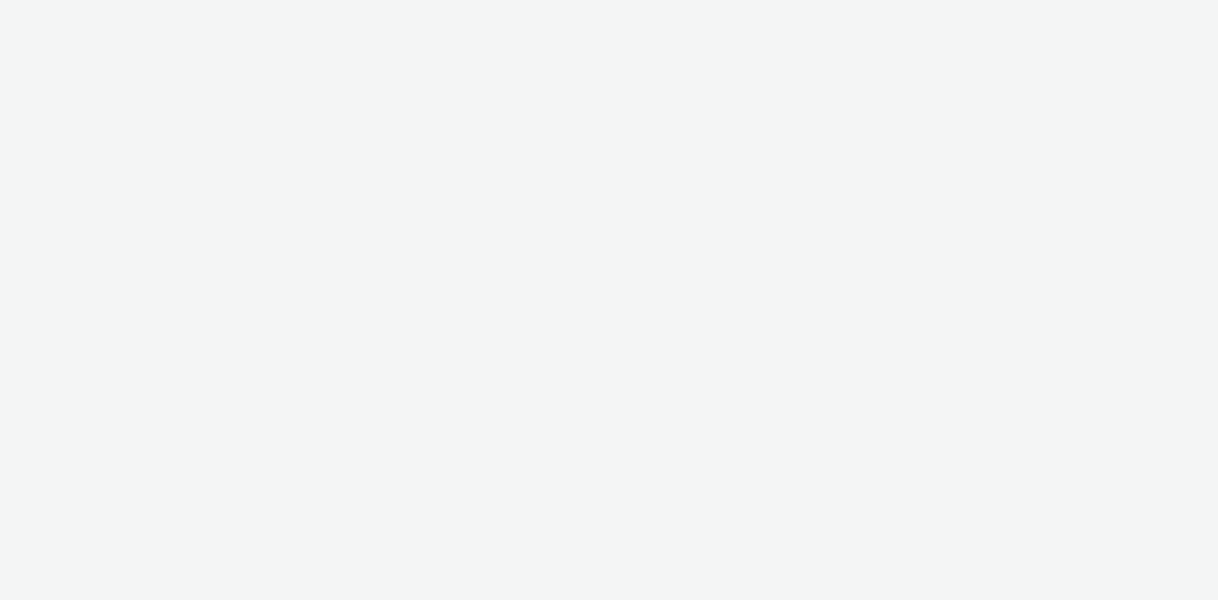
select select "08a58170-7f08-4922-abc8-b2d1eb407230"
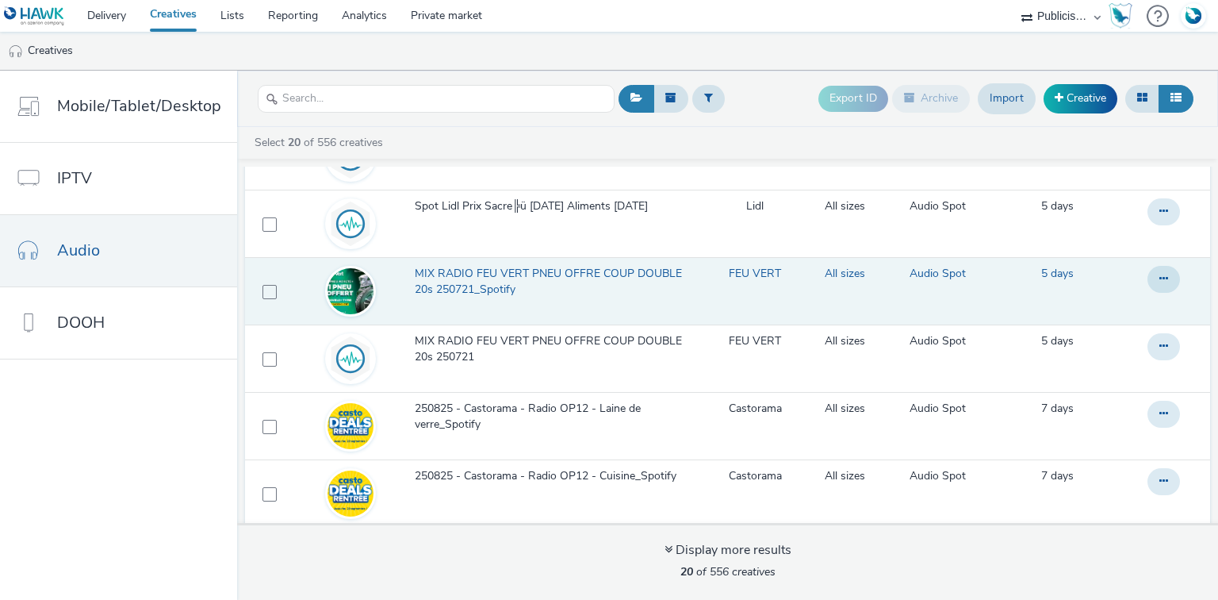
scroll to position [825, 0]
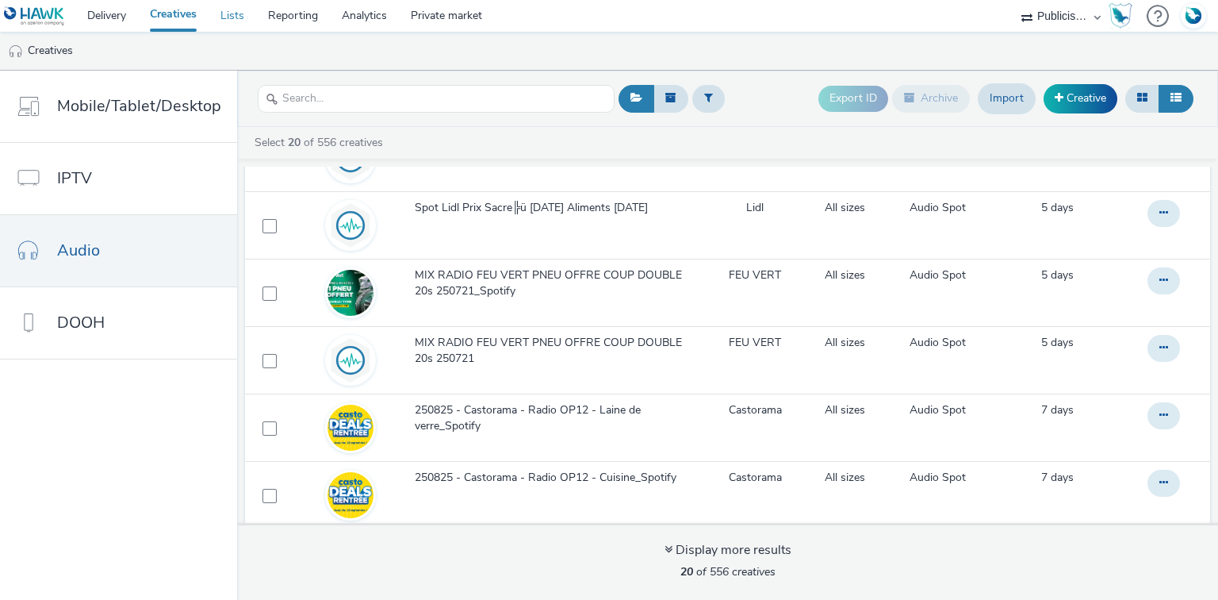
click at [230, 17] on link "Lists" at bounding box center [233, 16] width 48 height 32
